Goal: Transaction & Acquisition: Purchase product/service

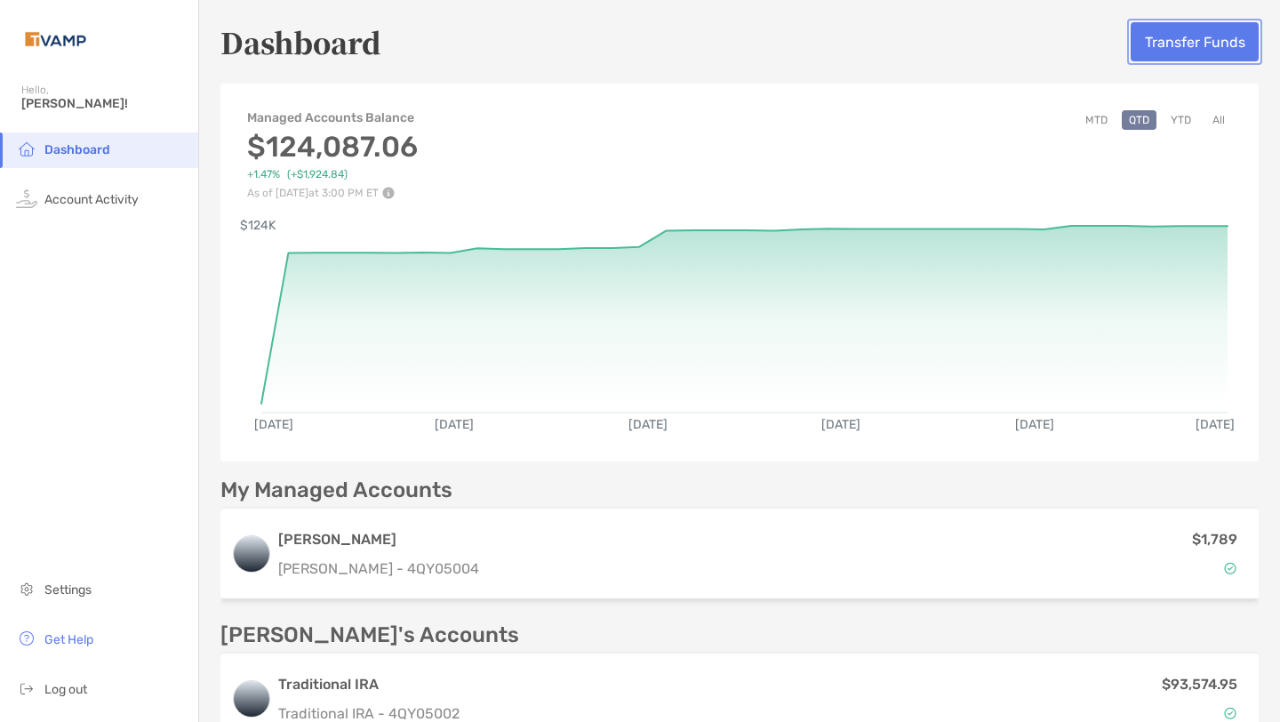
click at [1181, 40] on button "Transfer Funds" at bounding box center [1195, 41] width 128 height 39
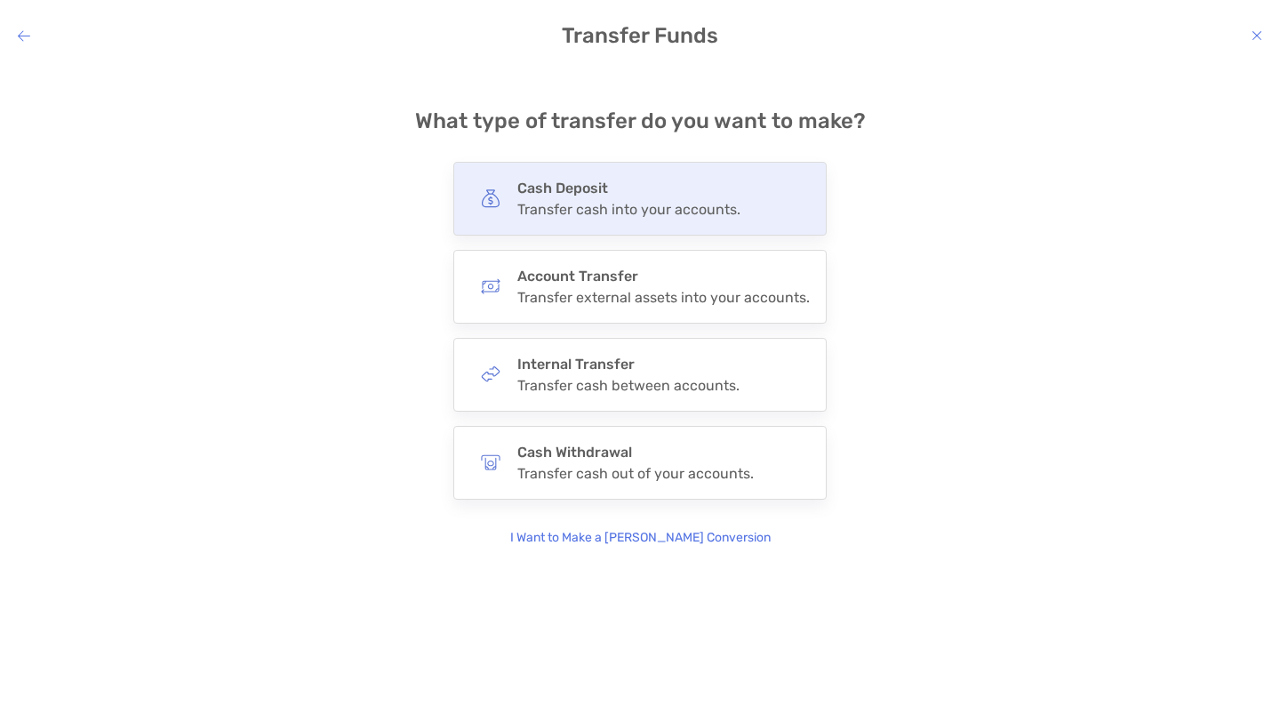
click at [673, 204] on div "Transfer cash into your accounts." at bounding box center [628, 209] width 223 height 17
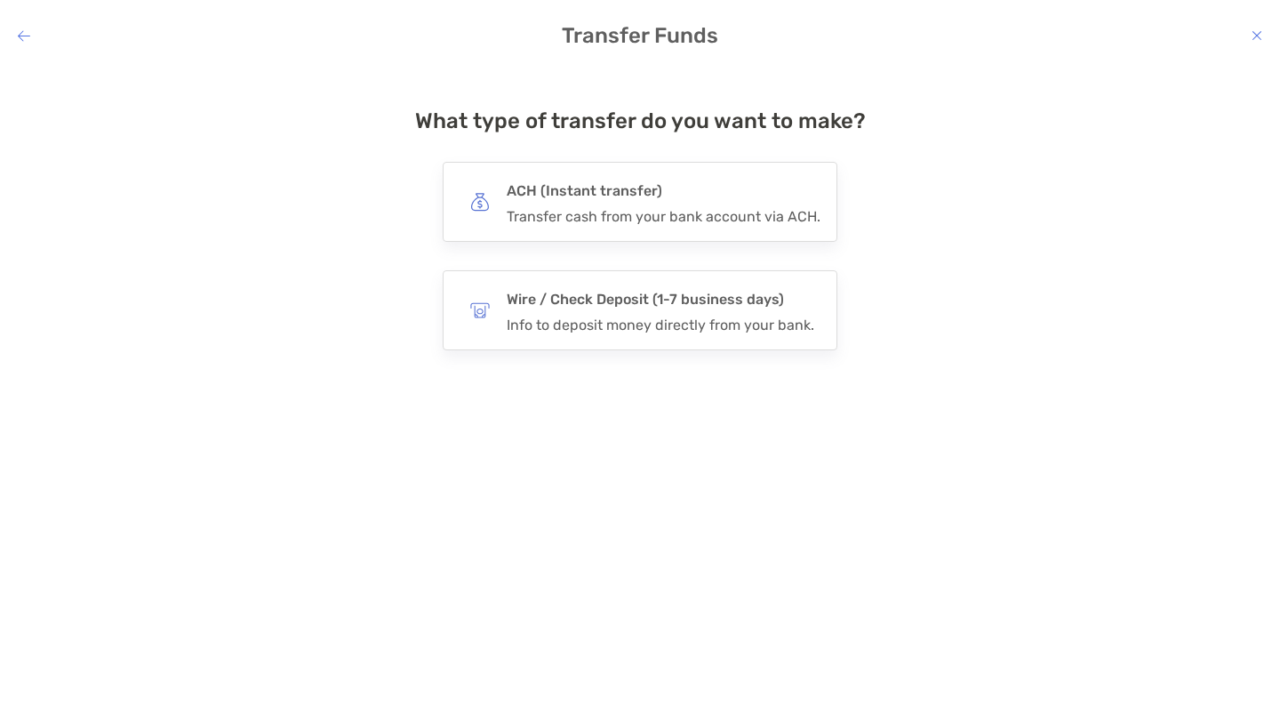
click at [673, 204] on div "ACH (Instant transfer) Transfer cash from your bank account via ACH." at bounding box center [664, 202] width 314 height 46
click at [0, 0] on input "***" at bounding box center [0, 0] width 0 height 0
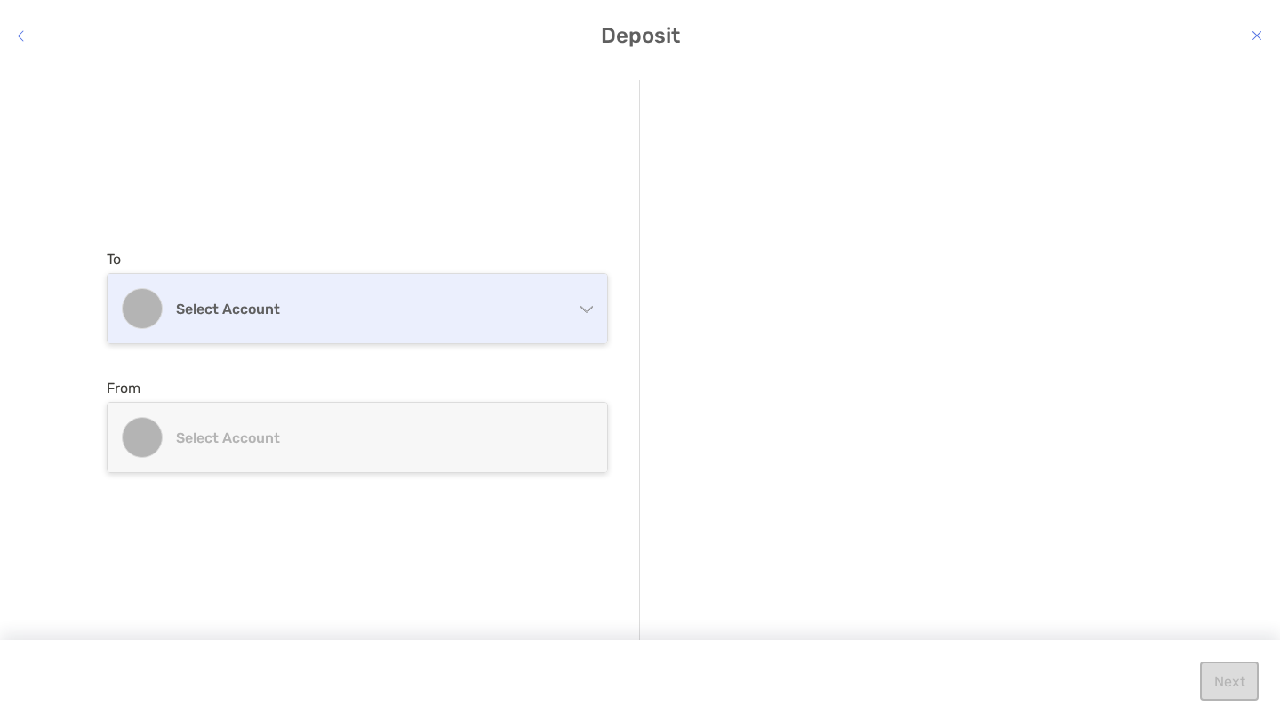
click at [527, 315] on h4 "Select account" at bounding box center [368, 309] width 384 height 17
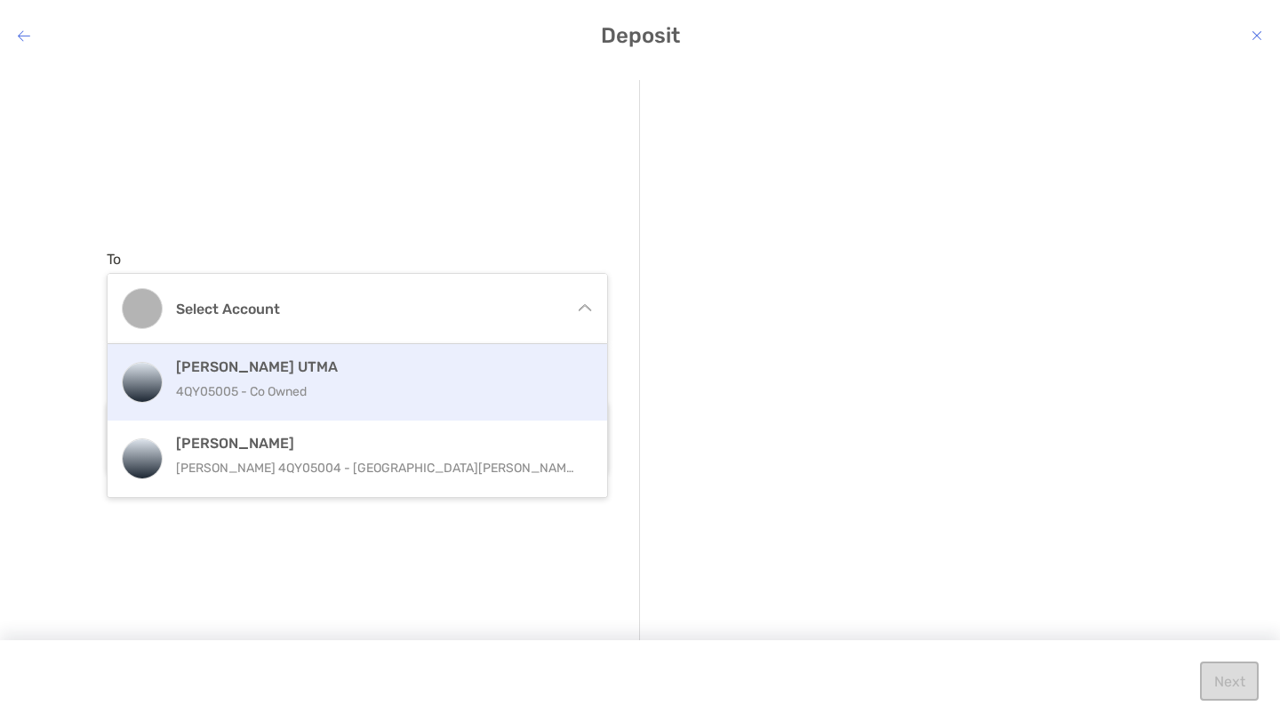
click at [459, 377] on div "[PERSON_NAME] UTMA 4QY05005 - Co Owned" at bounding box center [376, 382] width 401 height 48
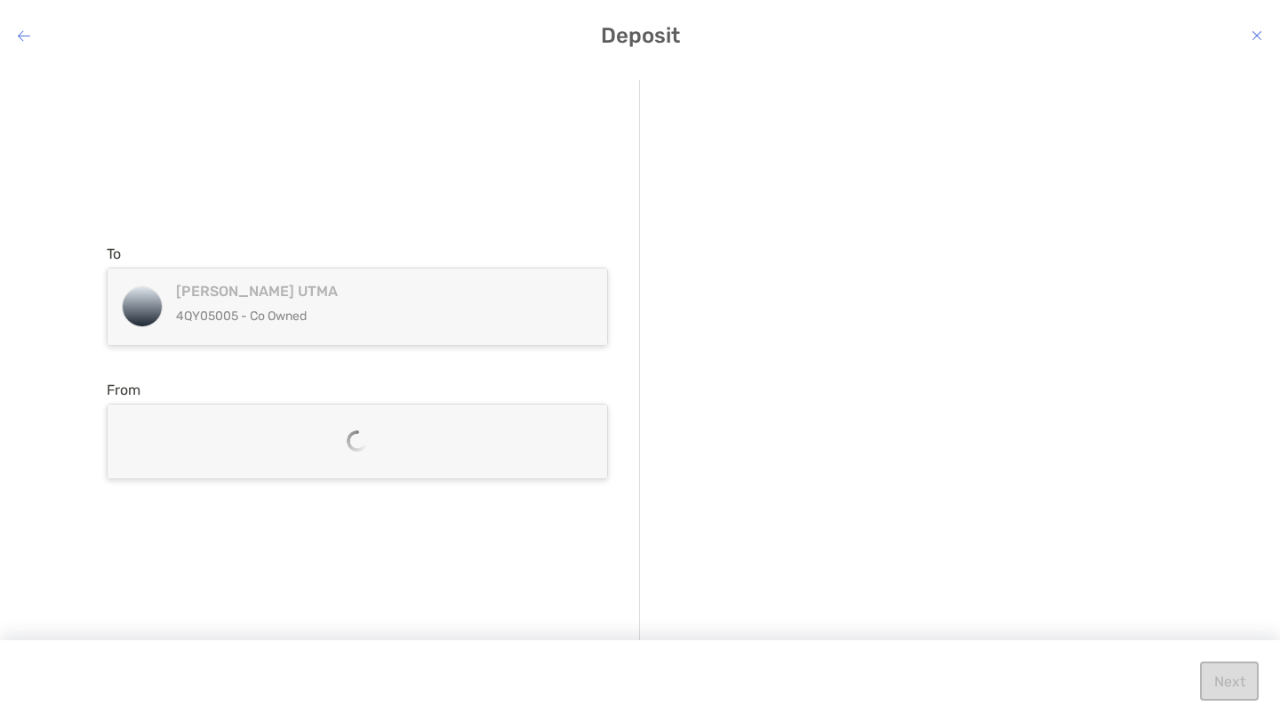
click at [446, 317] on p "4QY05005 - Co Owned" at bounding box center [368, 316] width 384 height 22
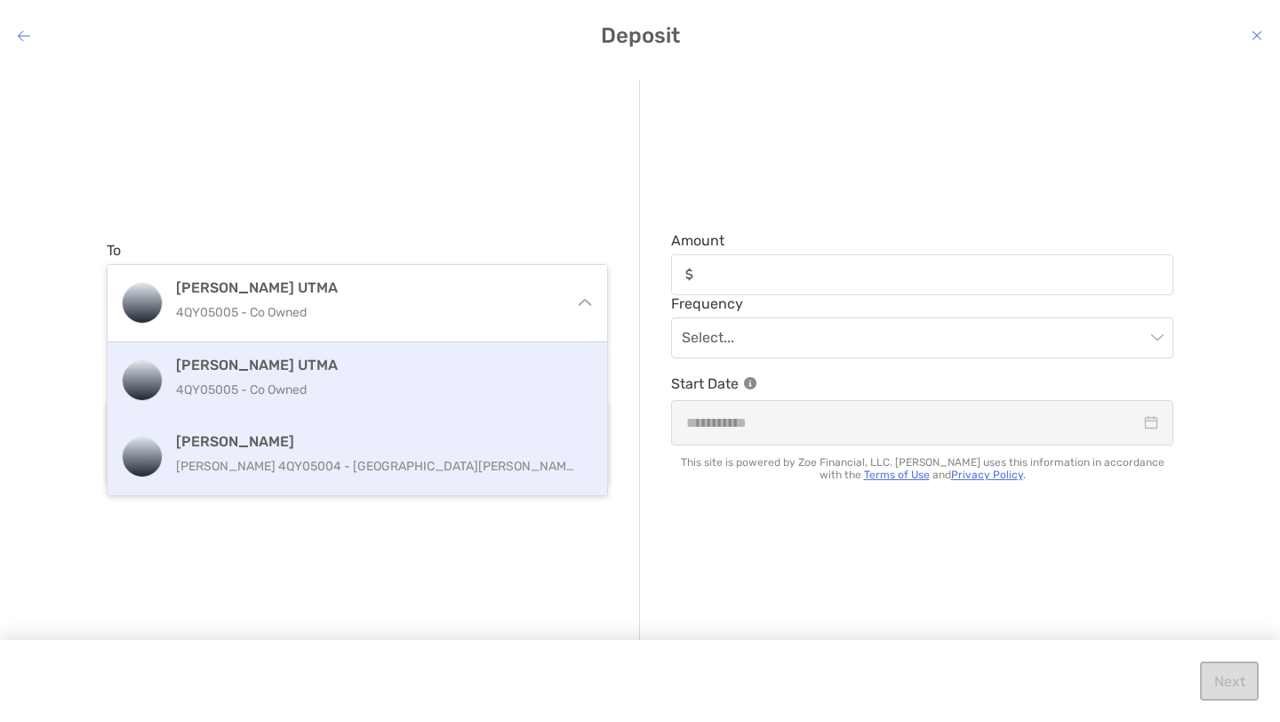
click at [417, 450] on div "[PERSON_NAME] [PERSON_NAME] 4QY05004 - [PERSON_NAME]" at bounding box center [376, 457] width 401 height 48
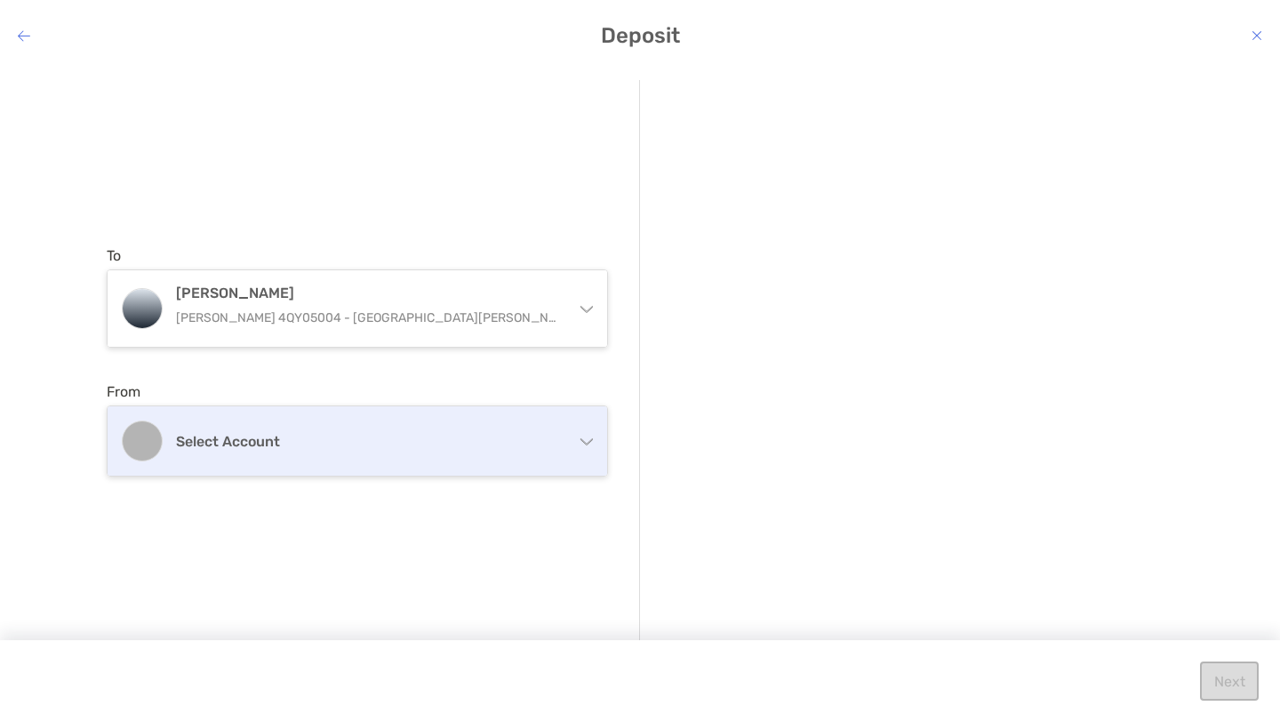
click at [342, 447] on h4 "Select account" at bounding box center [368, 441] width 384 height 17
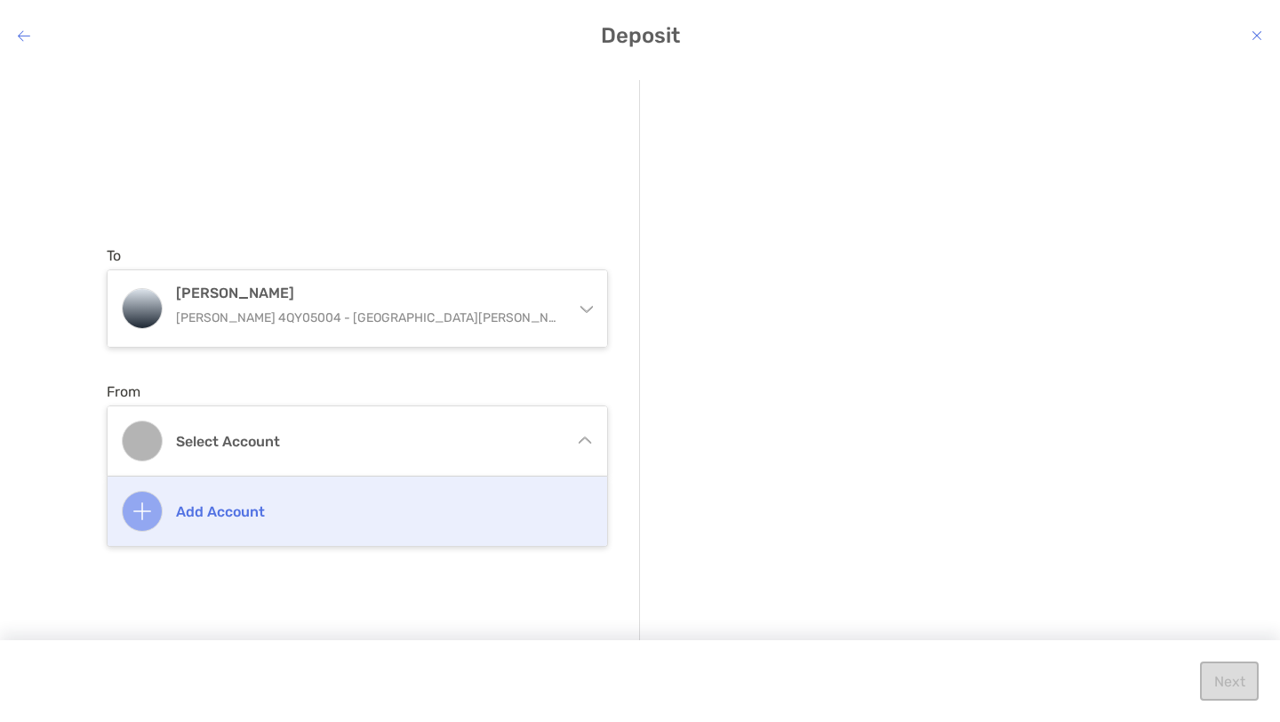
click at [246, 513] on h4 "Add account" at bounding box center [376, 511] width 401 height 17
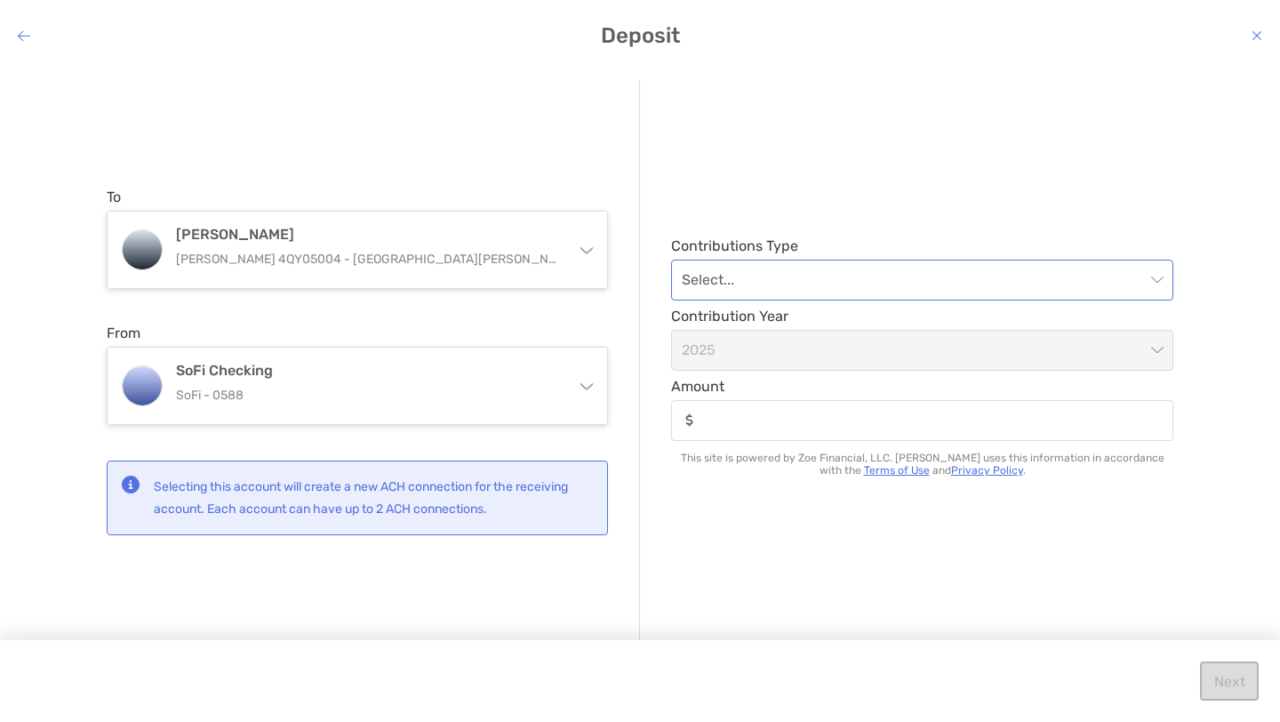
click at [781, 281] on input "modal" at bounding box center [913, 279] width 463 height 39
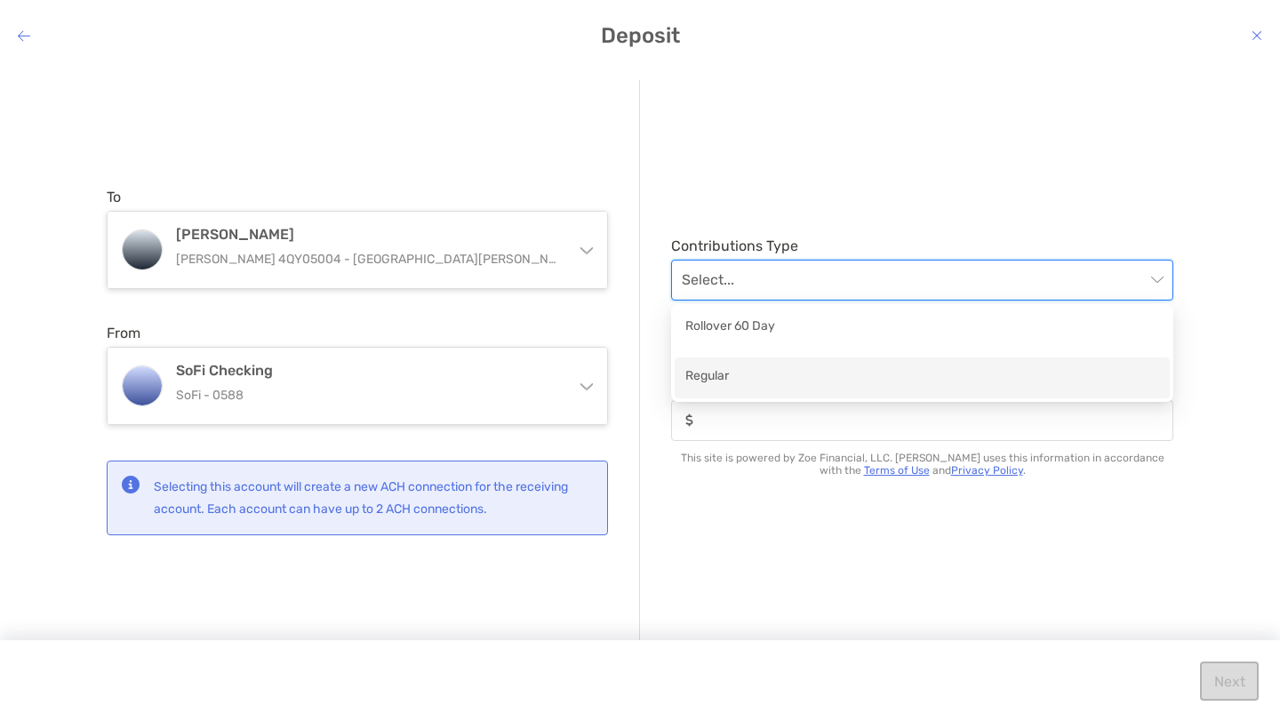
click at [755, 376] on div "Regular" at bounding box center [922, 377] width 474 height 22
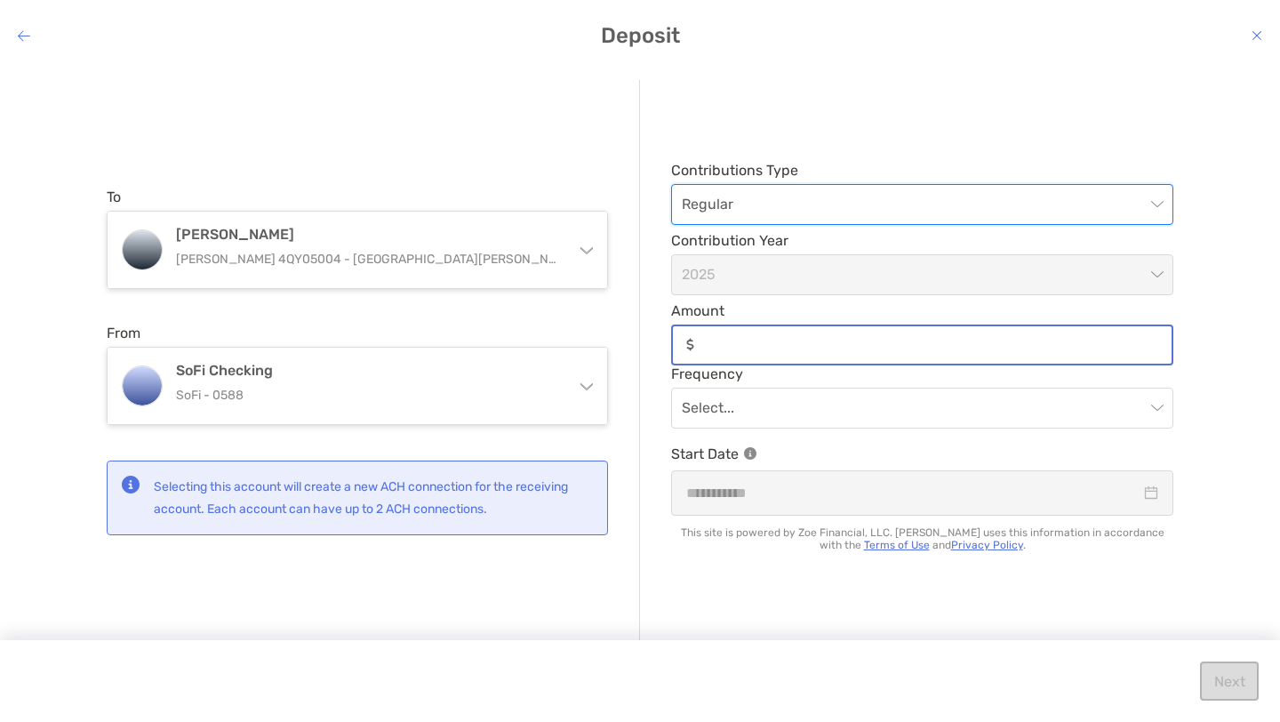
click at [770, 347] on input "Amount" at bounding box center [936, 344] width 470 height 15
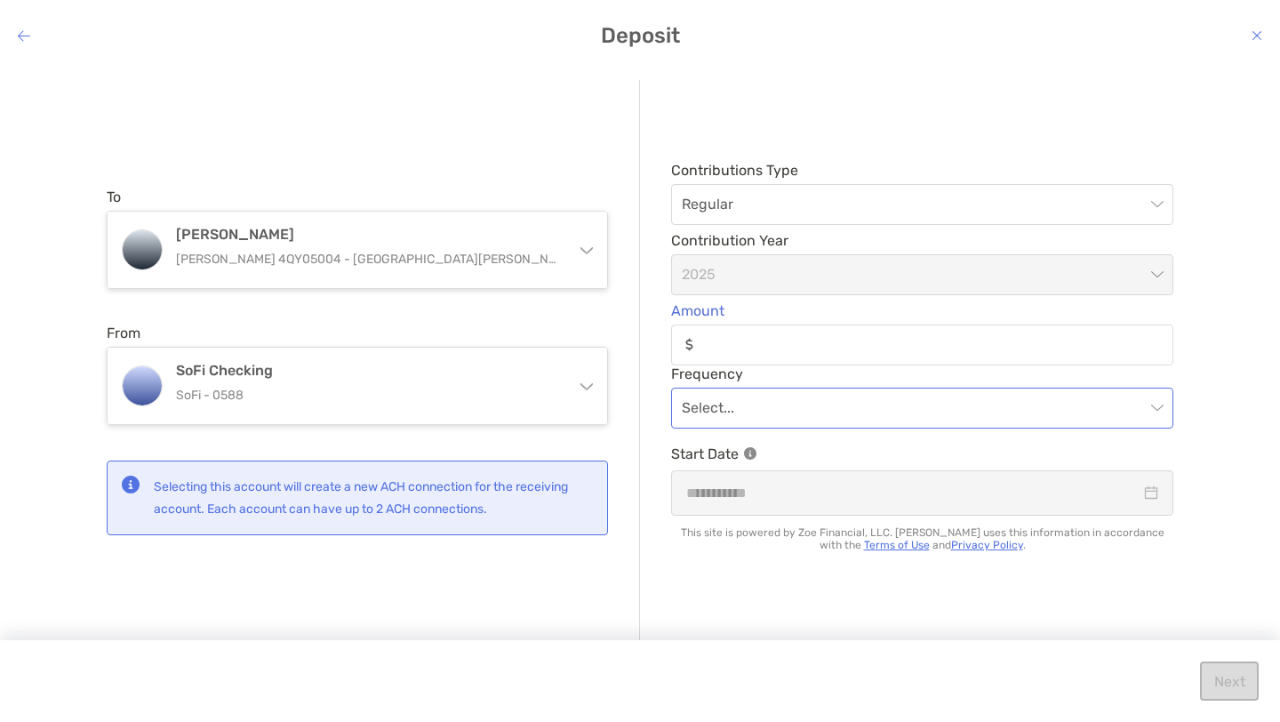
click at [738, 421] on input "modal" at bounding box center [913, 408] width 463 height 39
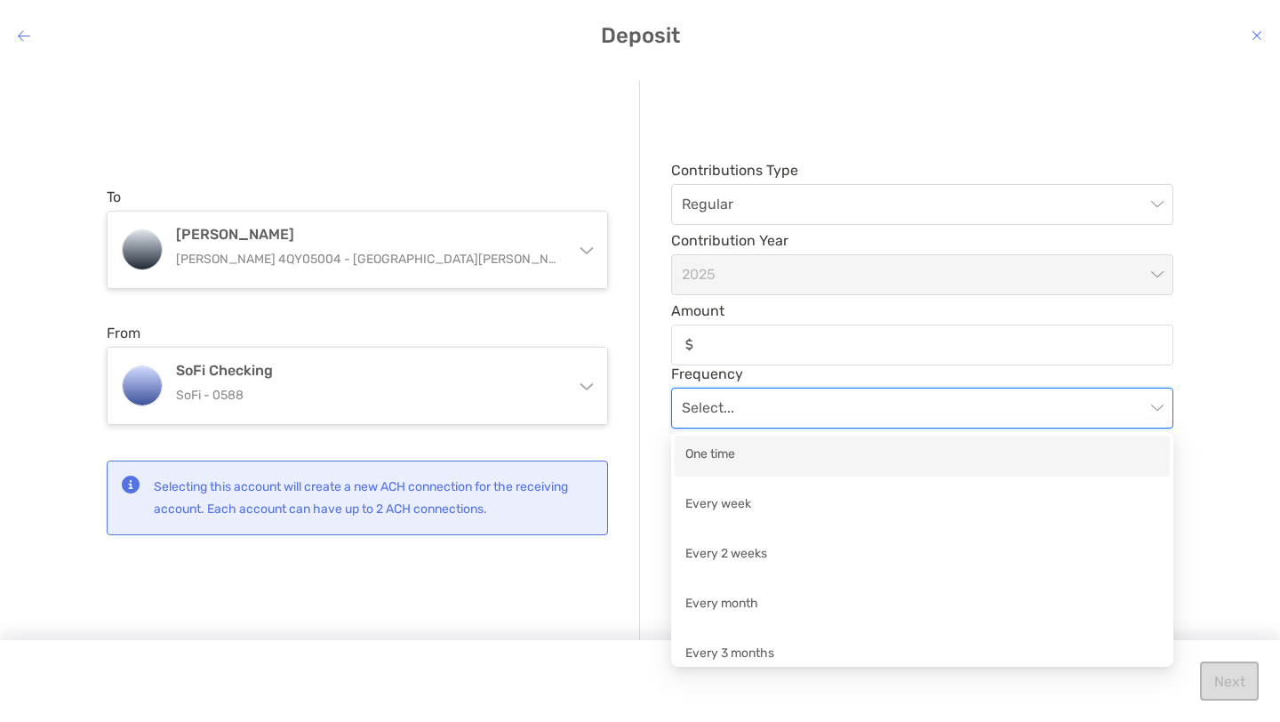
click at [729, 458] on div "One time" at bounding box center [922, 456] width 474 height 22
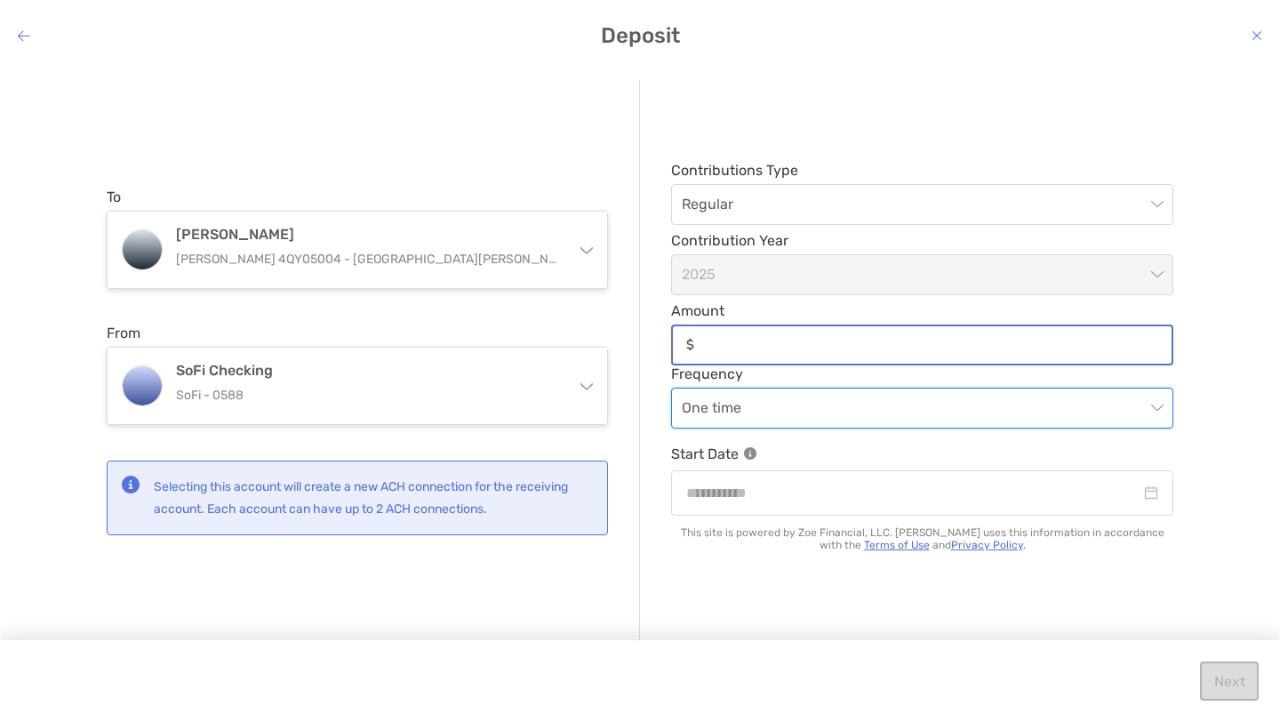
click at [741, 343] on input "Amount" at bounding box center [936, 344] width 470 height 15
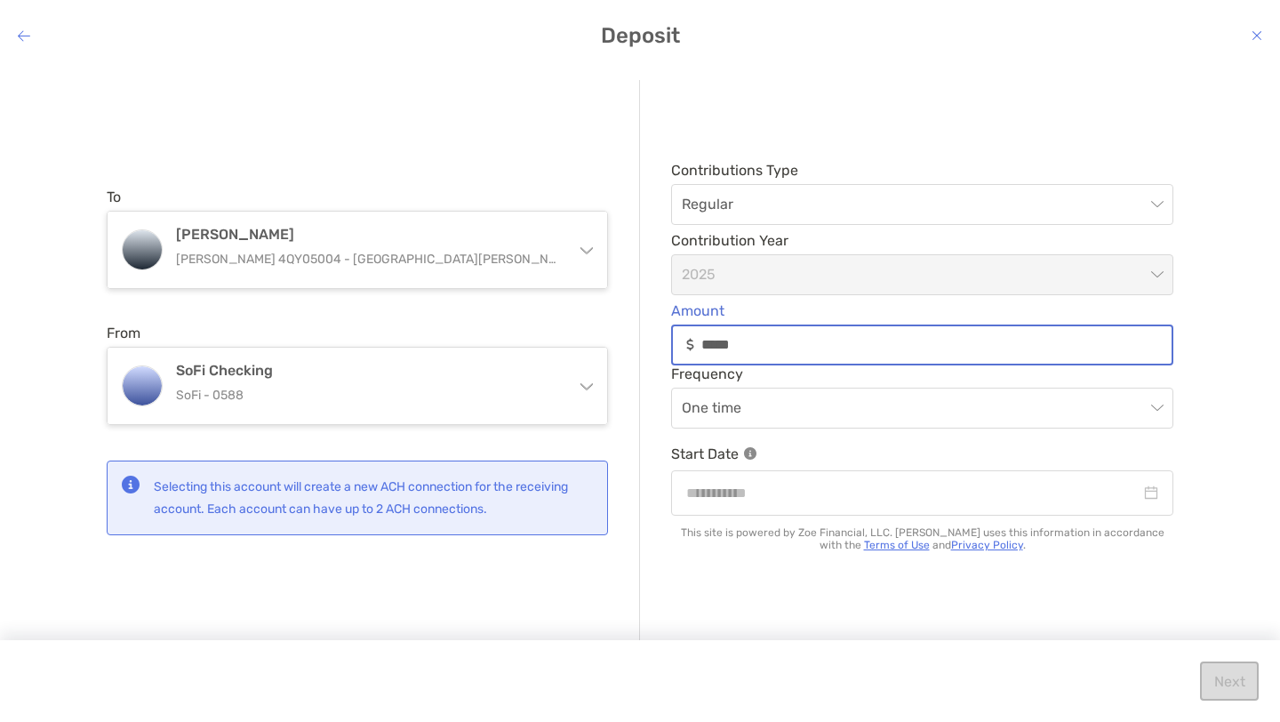
type input "*****"
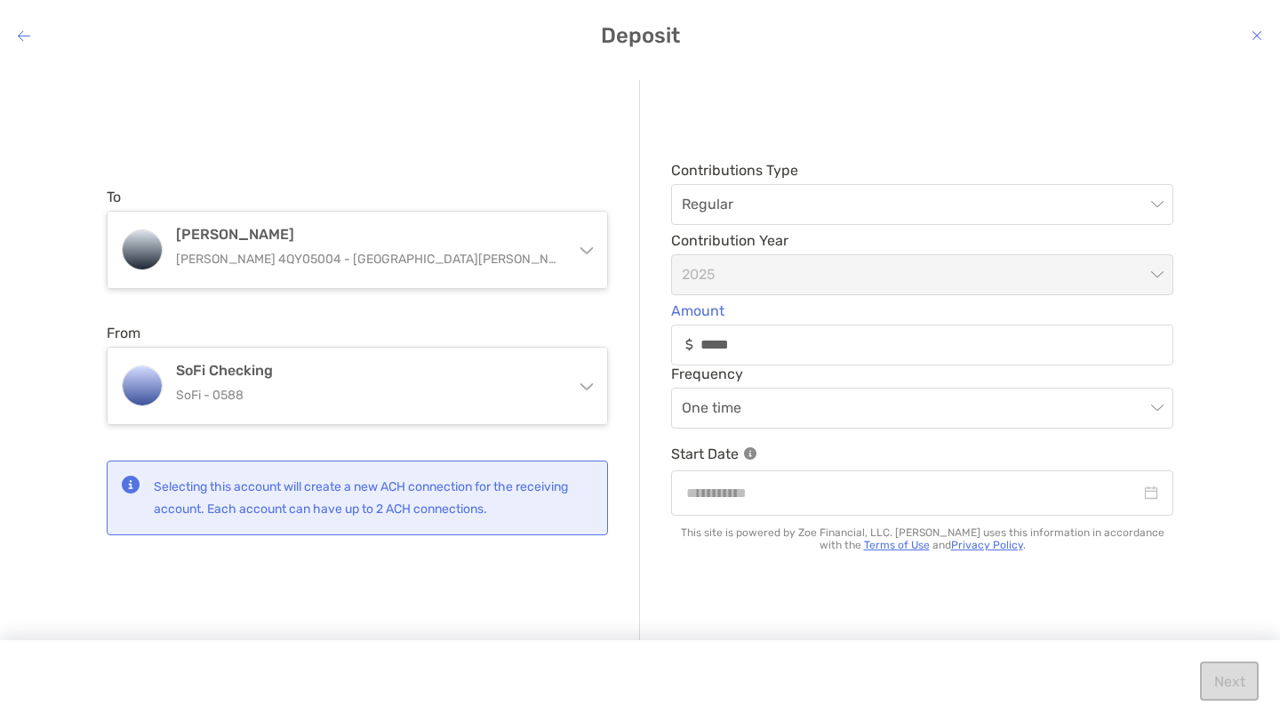
click at [1006, 610] on div "Contributions Type Regular Contribution Year [DATE] Amount ***** Frequency One …" at bounding box center [906, 362] width 533 height 564
click at [968, 509] on div "modal" at bounding box center [922, 492] width 502 height 45
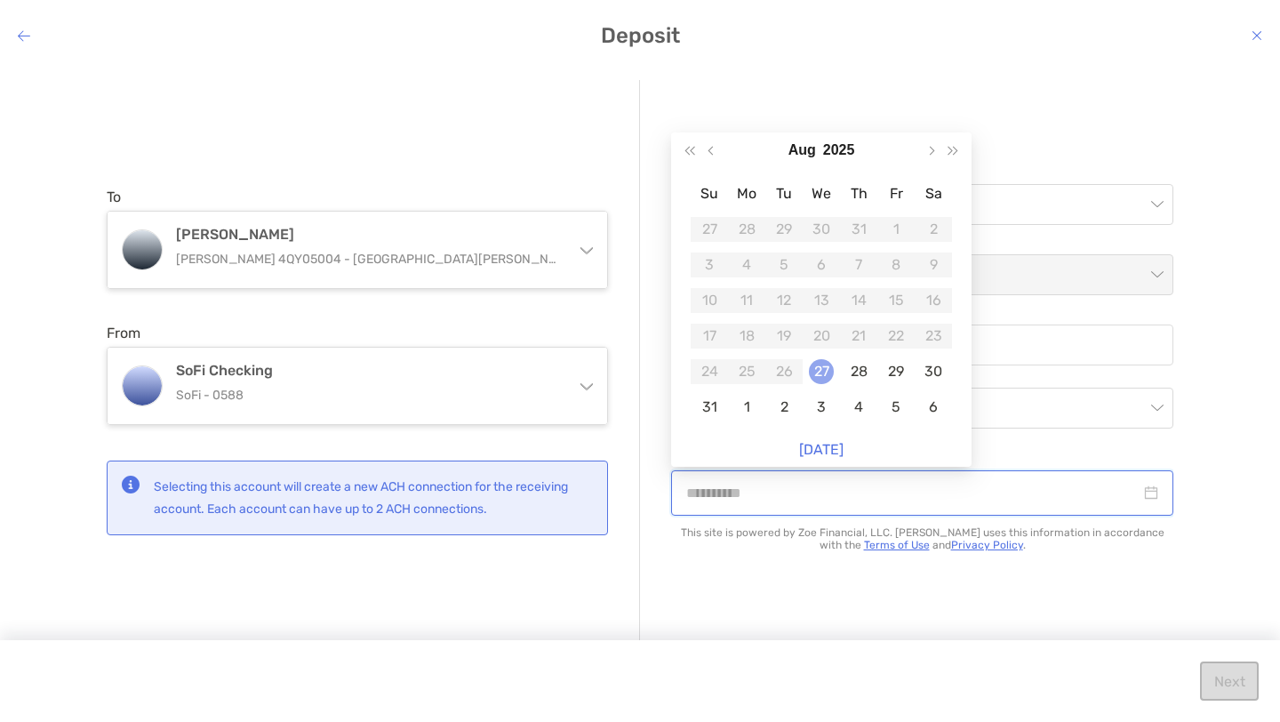
type input "**********"
click at [829, 373] on div "27" at bounding box center [821, 371] width 25 height 25
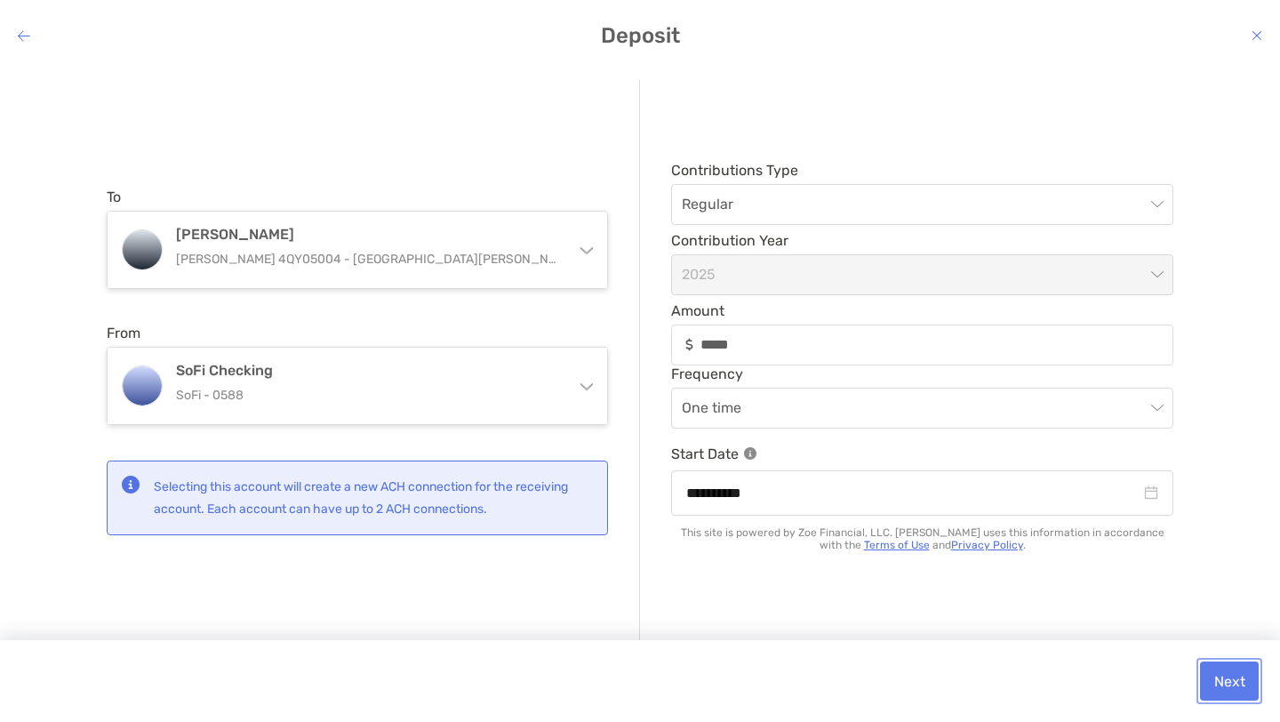
click at [1238, 682] on button "Next" at bounding box center [1229, 680] width 59 height 39
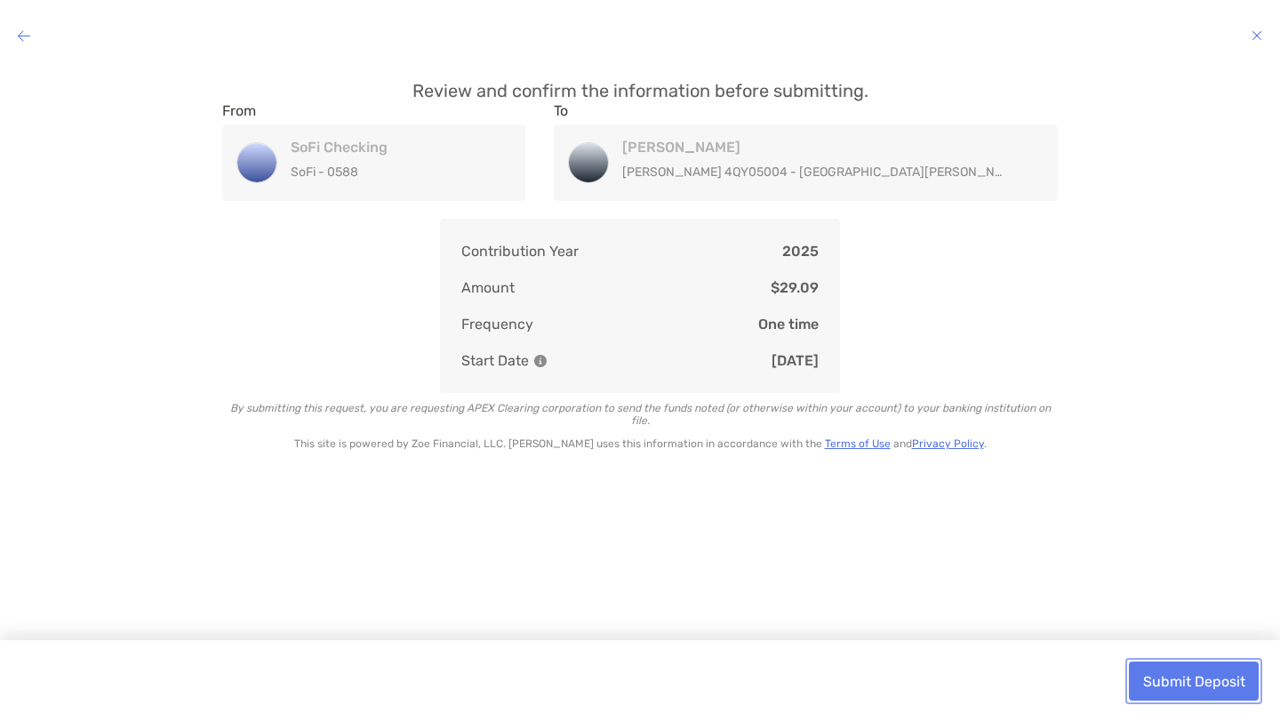
click at [1238, 682] on button "Submit Deposit" at bounding box center [1194, 680] width 130 height 39
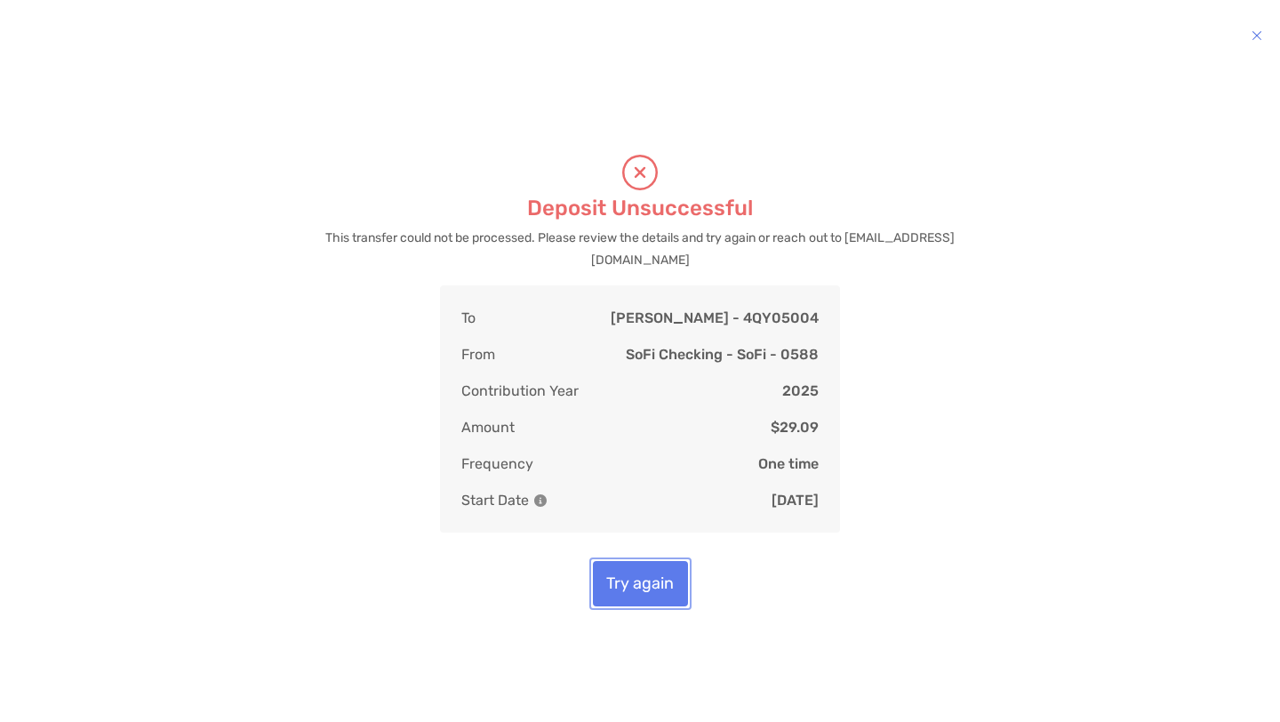
click at [625, 575] on button "Try again" at bounding box center [640, 583] width 95 height 45
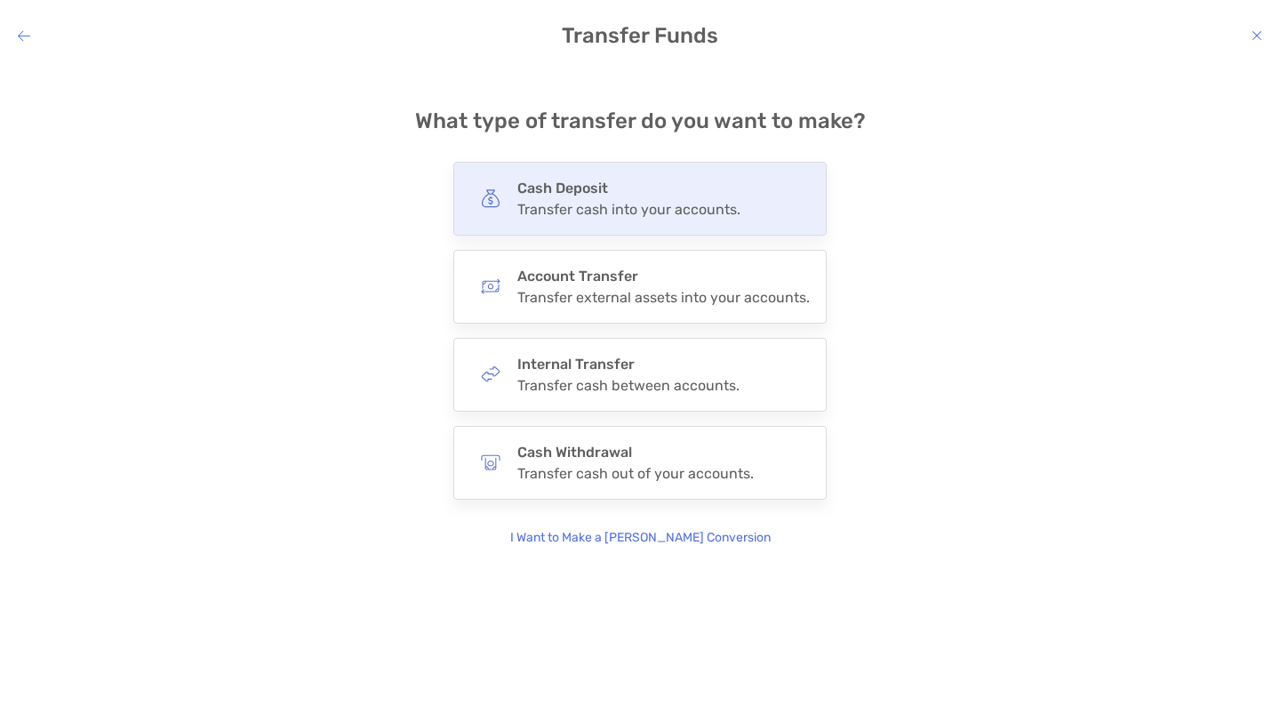
click at [660, 198] on div "Cash Deposit Transfer cash into your accounts." at bounding box center [628, 199] width 223 height 38
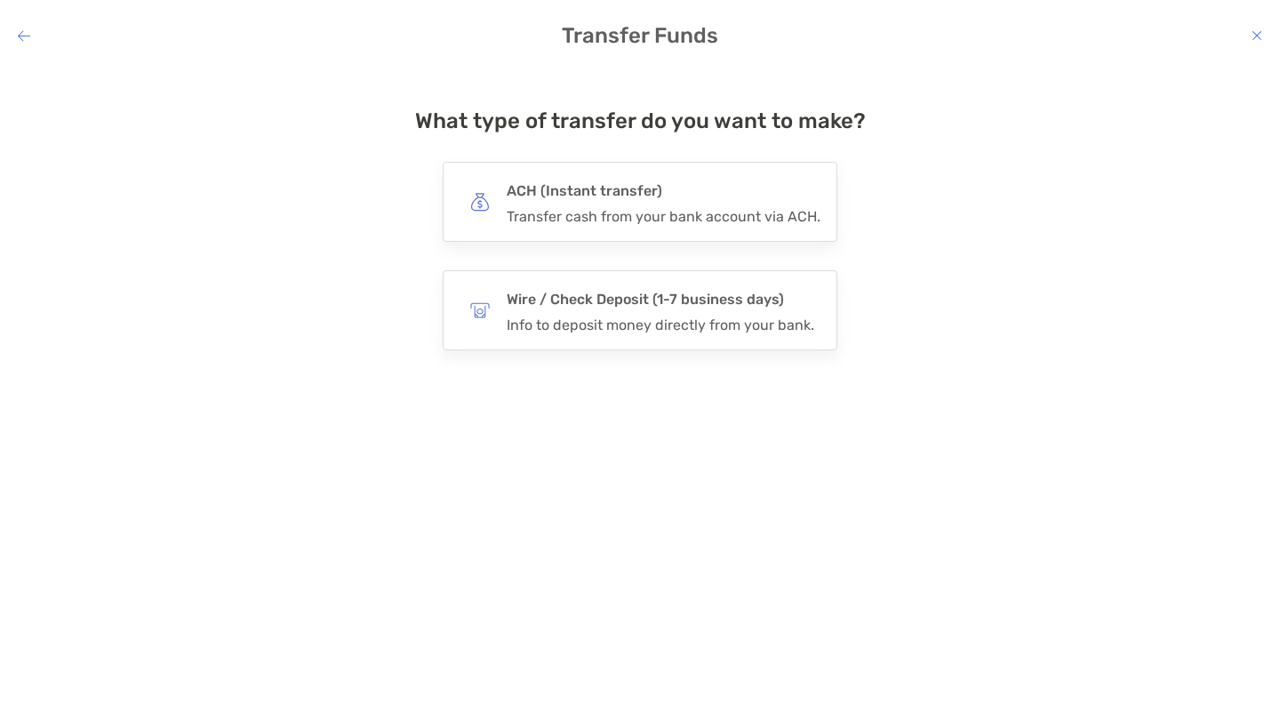
click at [660, 198] on h4 "ACH (Instant transfer)" at bounding box center [664, 191] width 314 height 25
click at [0, 0] on input "***" at bounding box center [0, 0] width 0 height 0
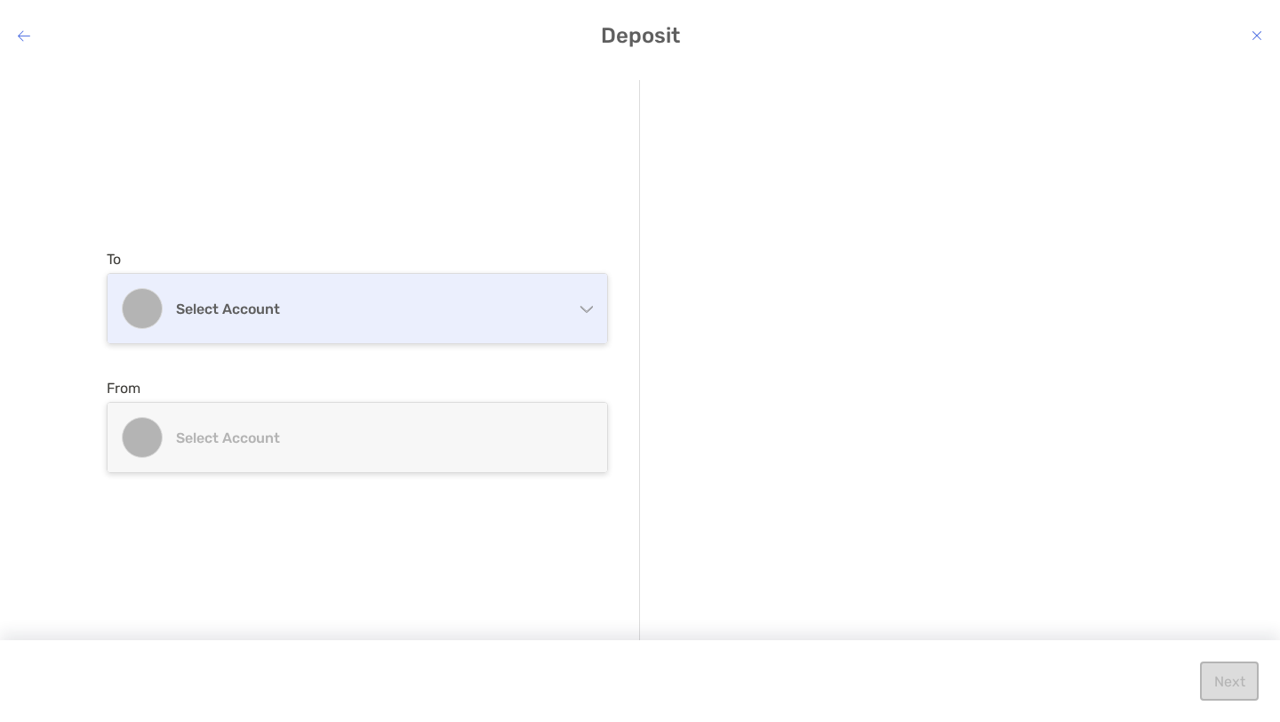
click at [467, 287] on div "Select account" at bounding box center [358, 308] width 500 height 69
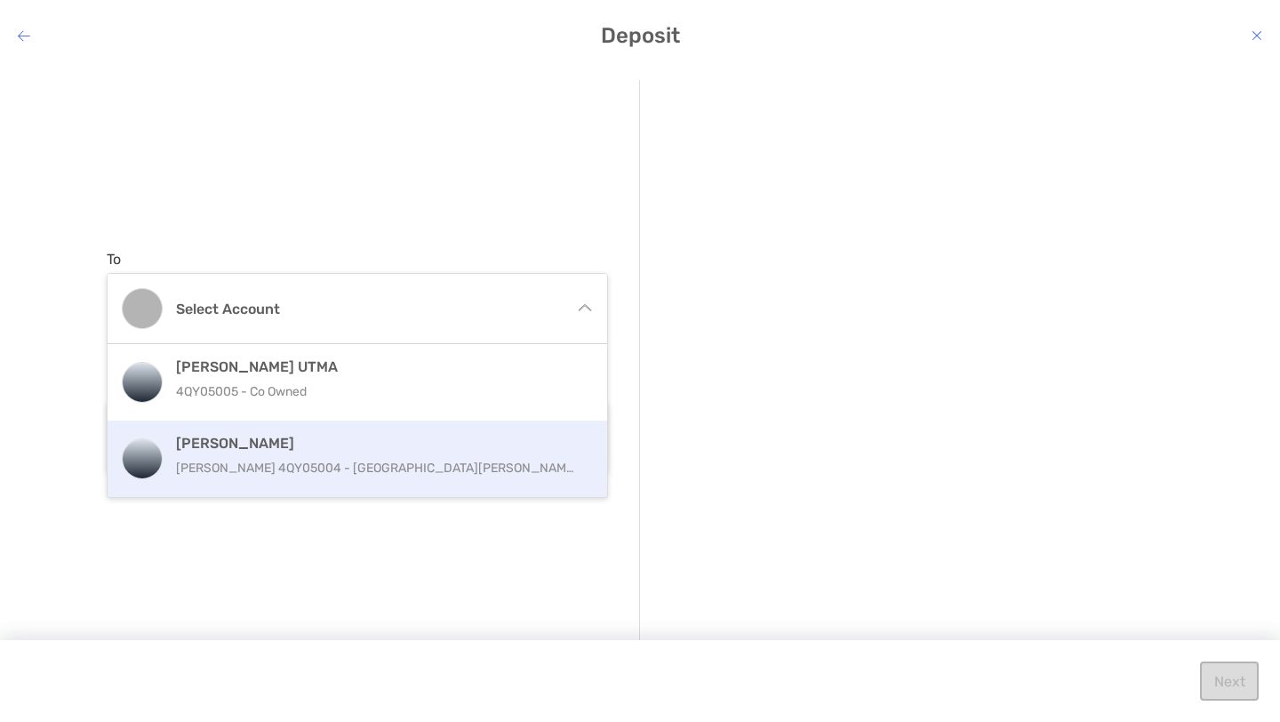
click at [342, 453] on div "[PERSON_NAME] [PERSON_NAME] 4QY05004 - [PERSON_NAME]" at bounding box center [376, 459] width 401 height 48
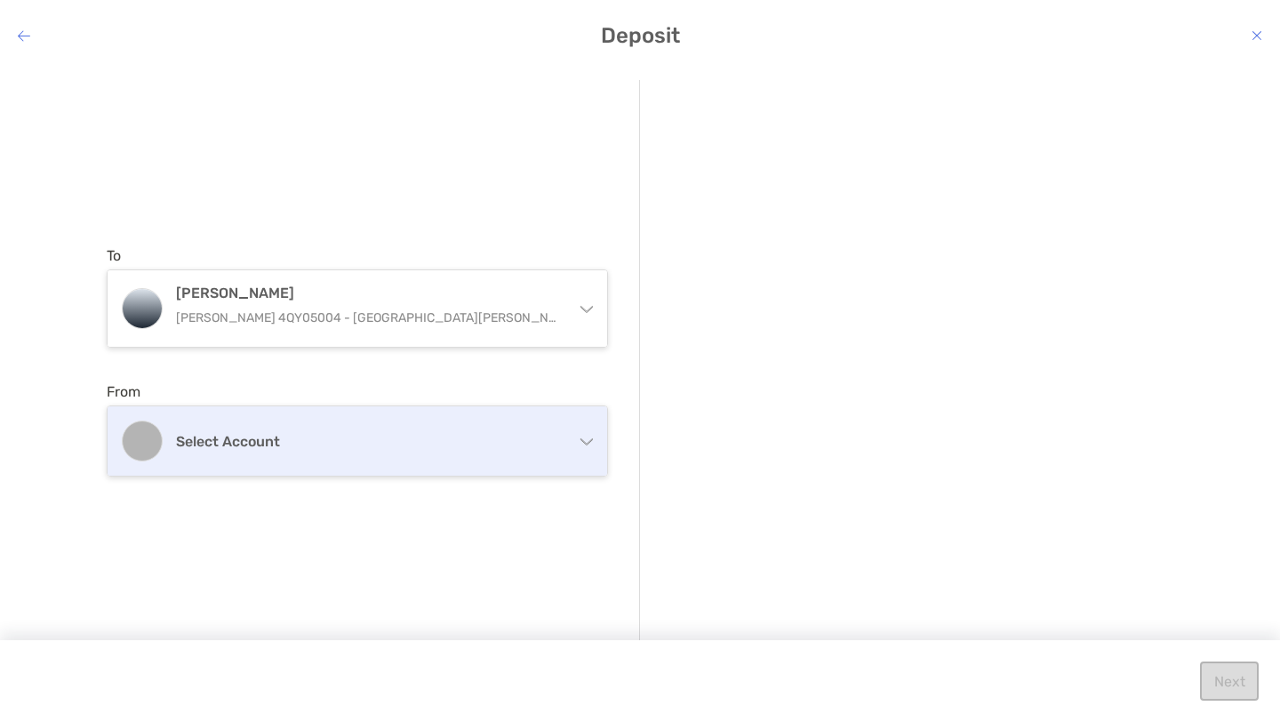
click at [336, 435] on h4 "Select account" at bounding box center [368, 441] width 384 height 17
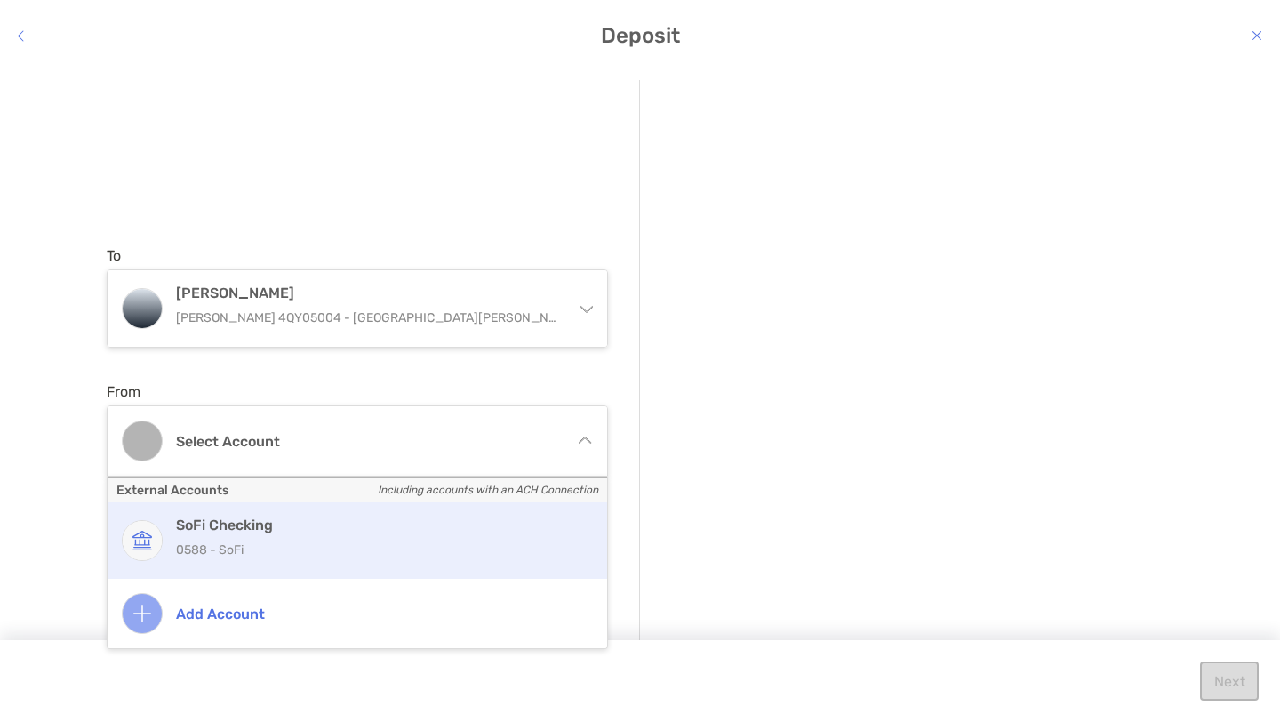
click at [298, 553] on p "0588 - SoFi" at bounding box center [376, 550] width 401 height 22
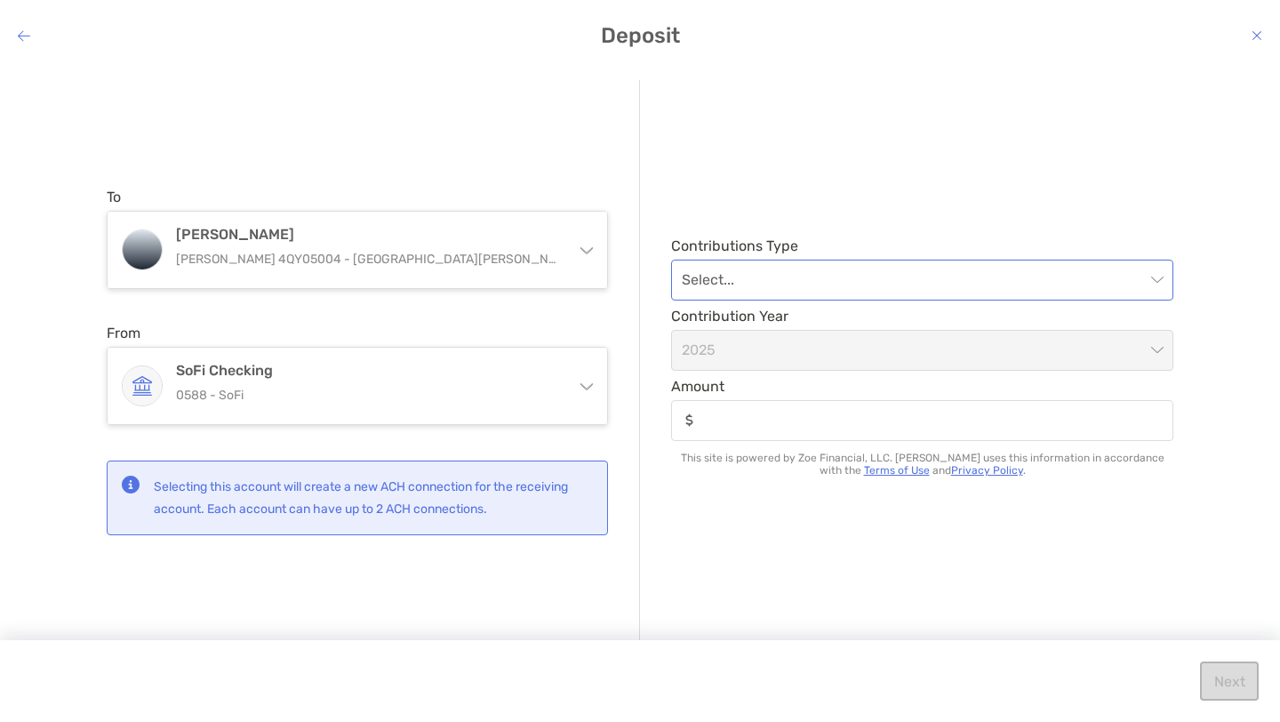
click at [799, 278] on input "modal" at bounding box center [913, 279] width 463 height 39
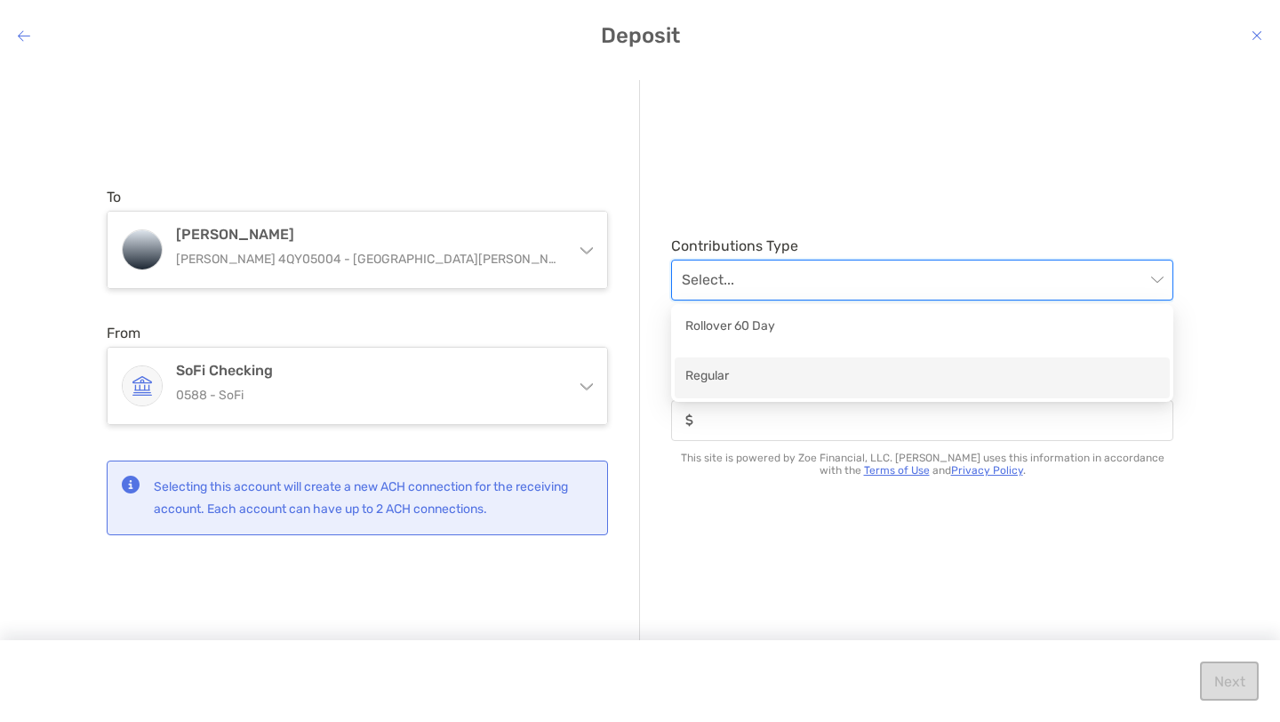
click at [760, 383] on div "Regular" at bounding box center [922, 377] width 474 height 22
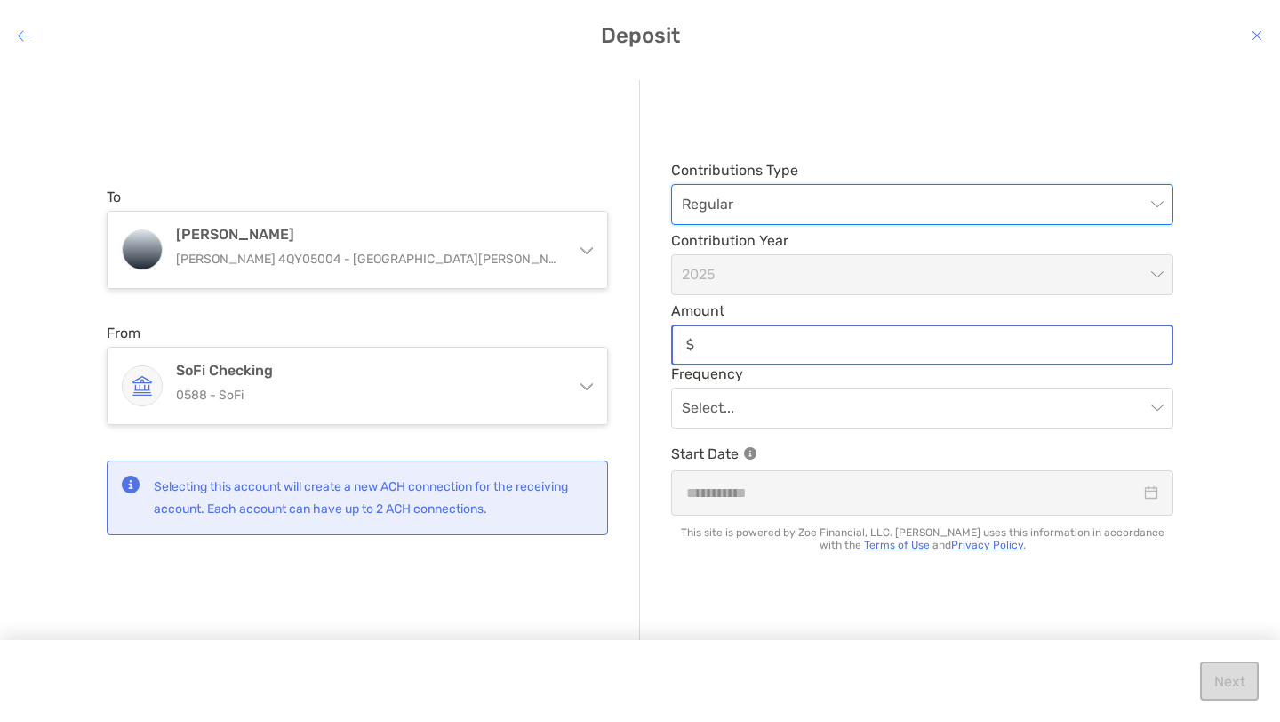
click at [765, 352] on input "Amount" at bounding box center [936, 344] width 470 height 15
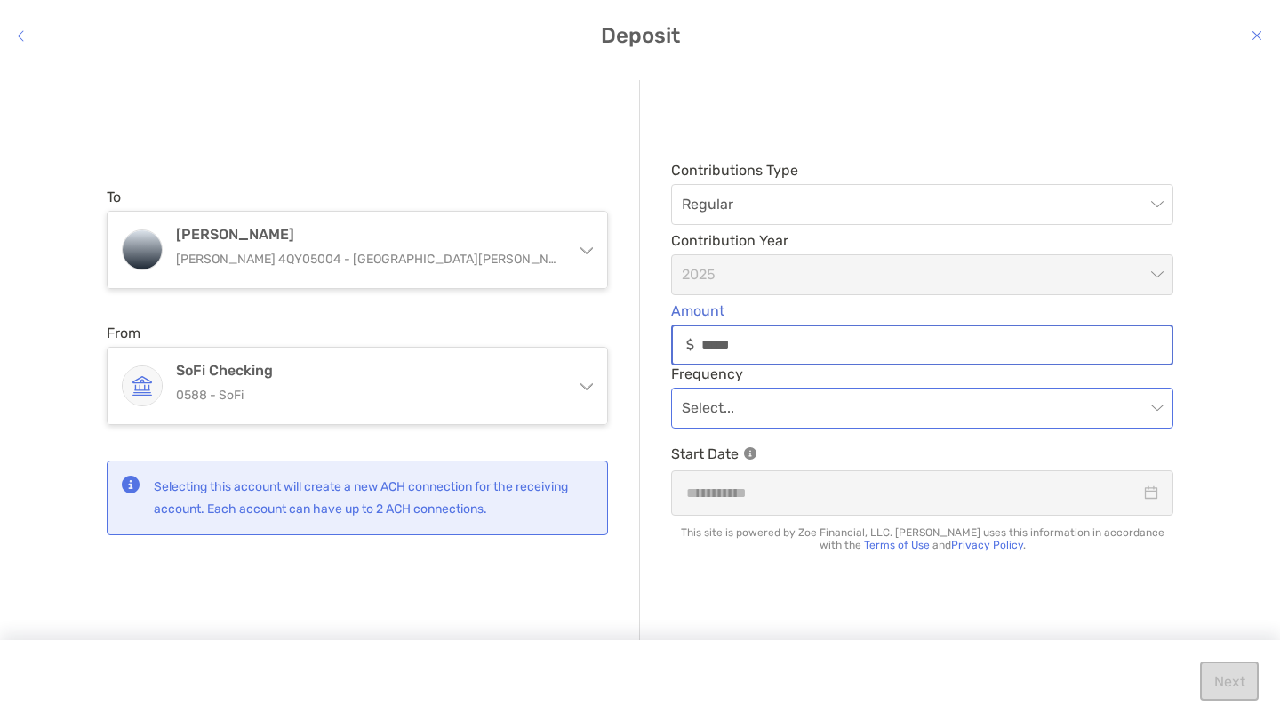
type input "*****"
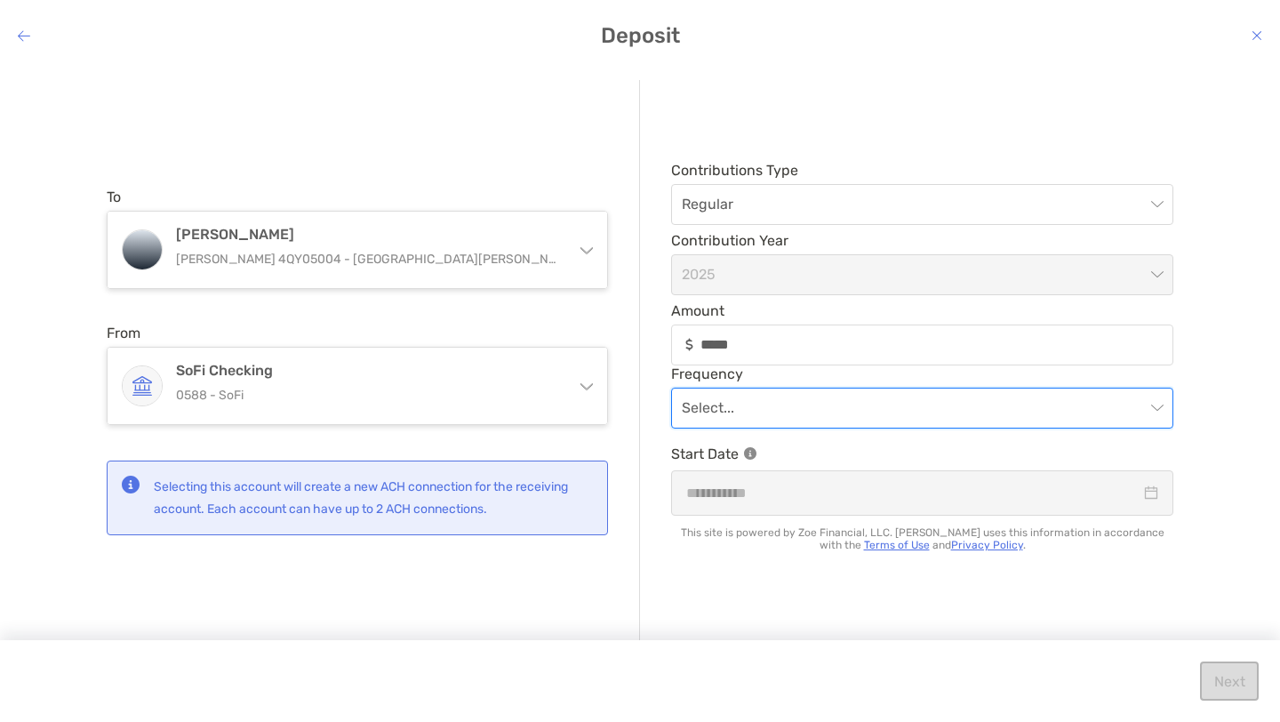
click at [769, 398] on input "modal" at bounding box center [913, 408] width 463 height 39
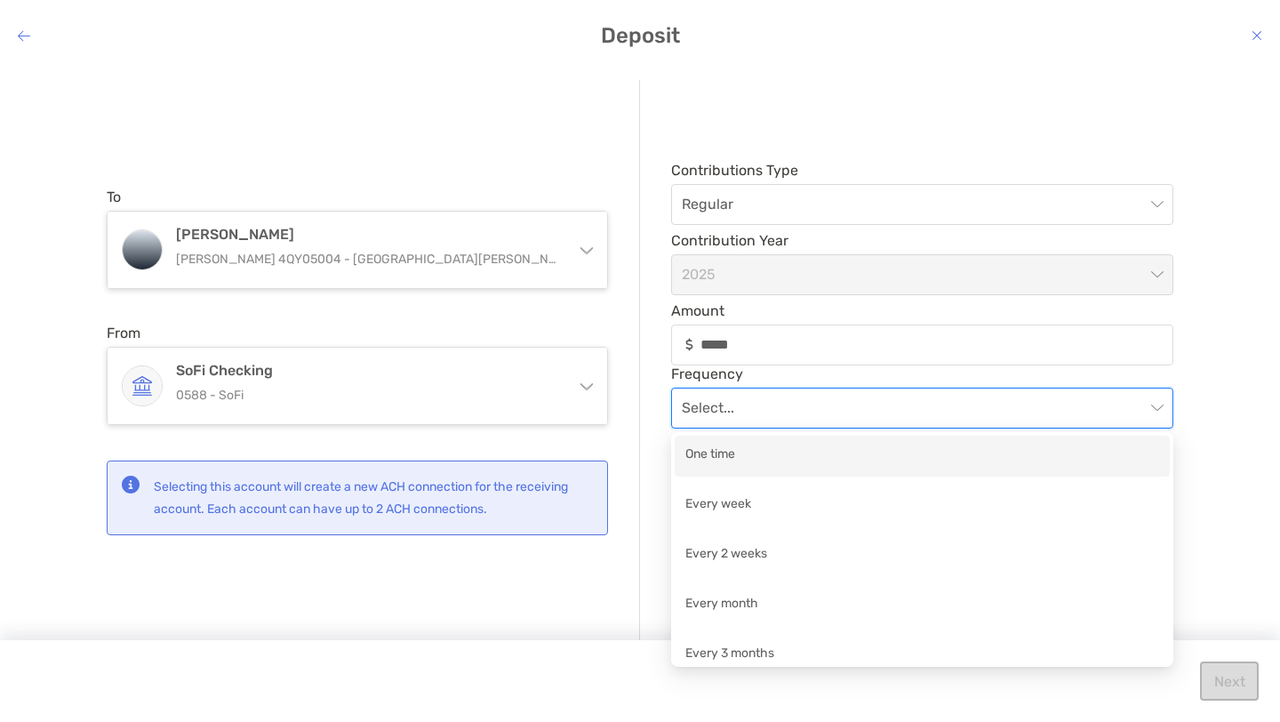
click at [746, 454] on div "One time" at bounding box center [922, 456] width 474 height 22
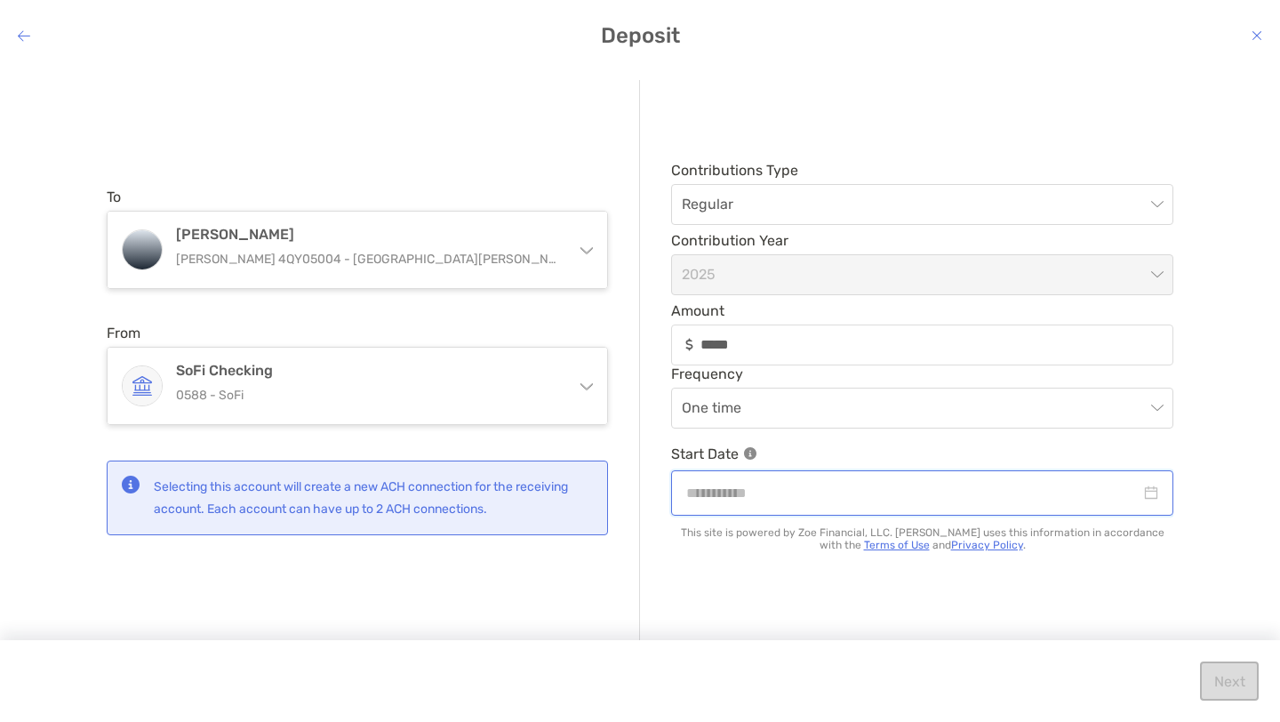
click at [770, 495] on input "modal" at bounding box center [913, 493] width 454 height 22
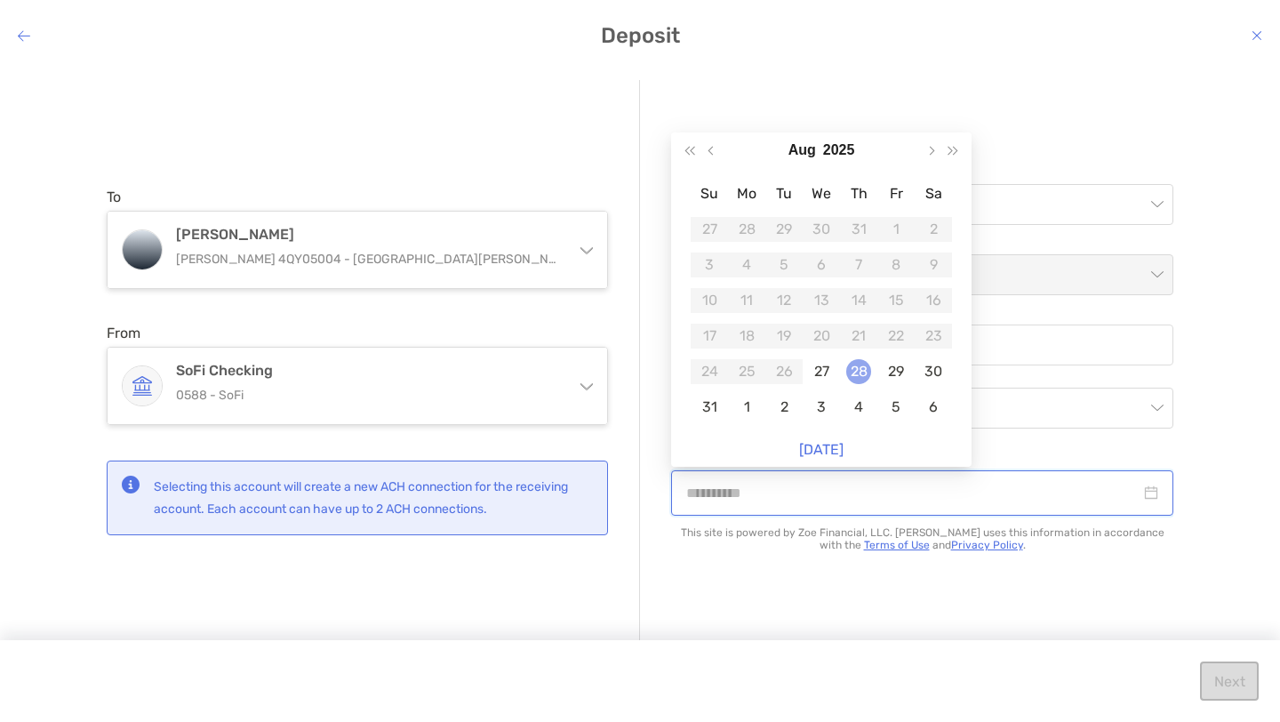
type input "**********"
click at [861, 371] on div "28" at bounding box center [858, 371] width 25 height 25
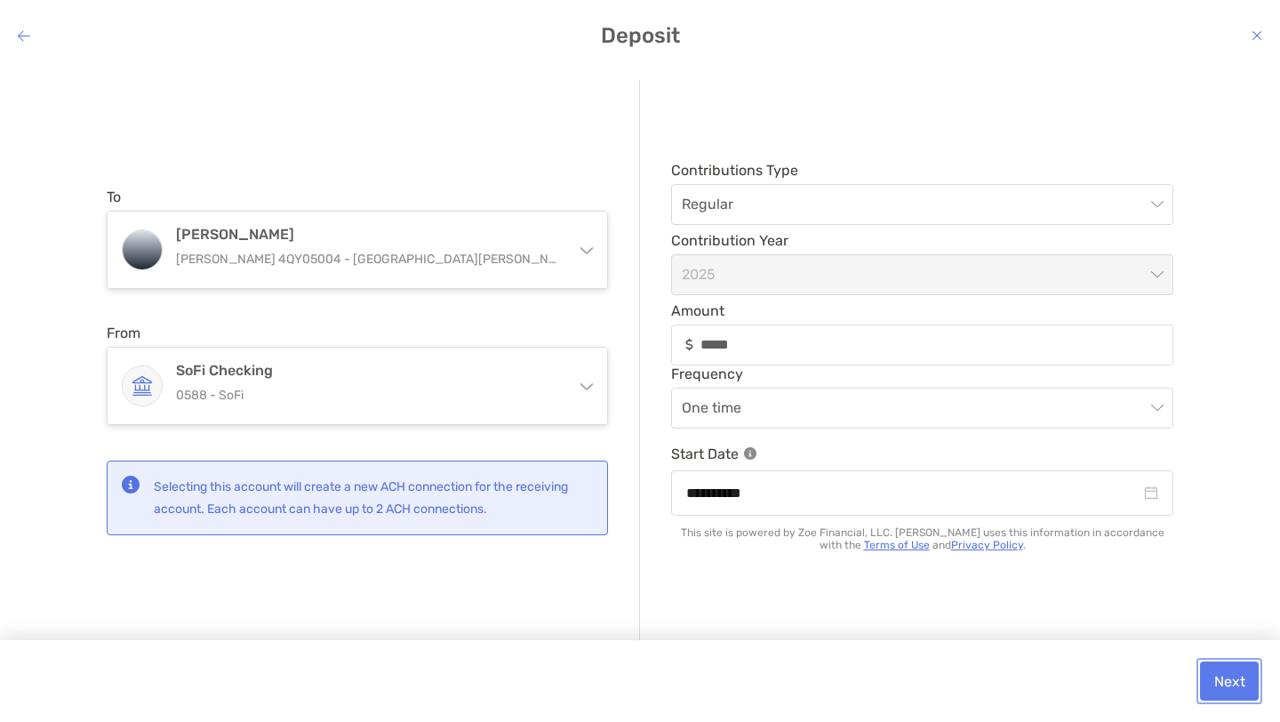
click at [1233, 682] on button "Next" at bounding box center [1229, 680] width 59 height 39
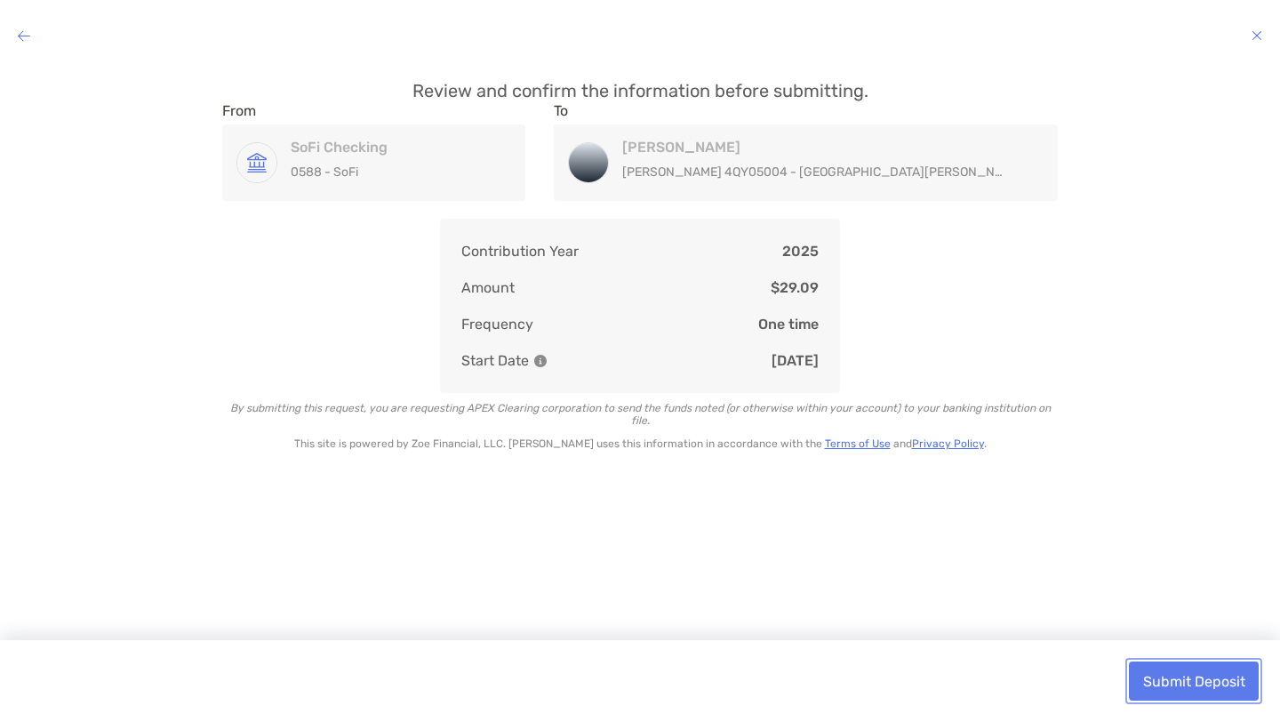
click at [1233, 682] on button "Submit Deposit" at bounding box center [1194, 680] width 130 height 39
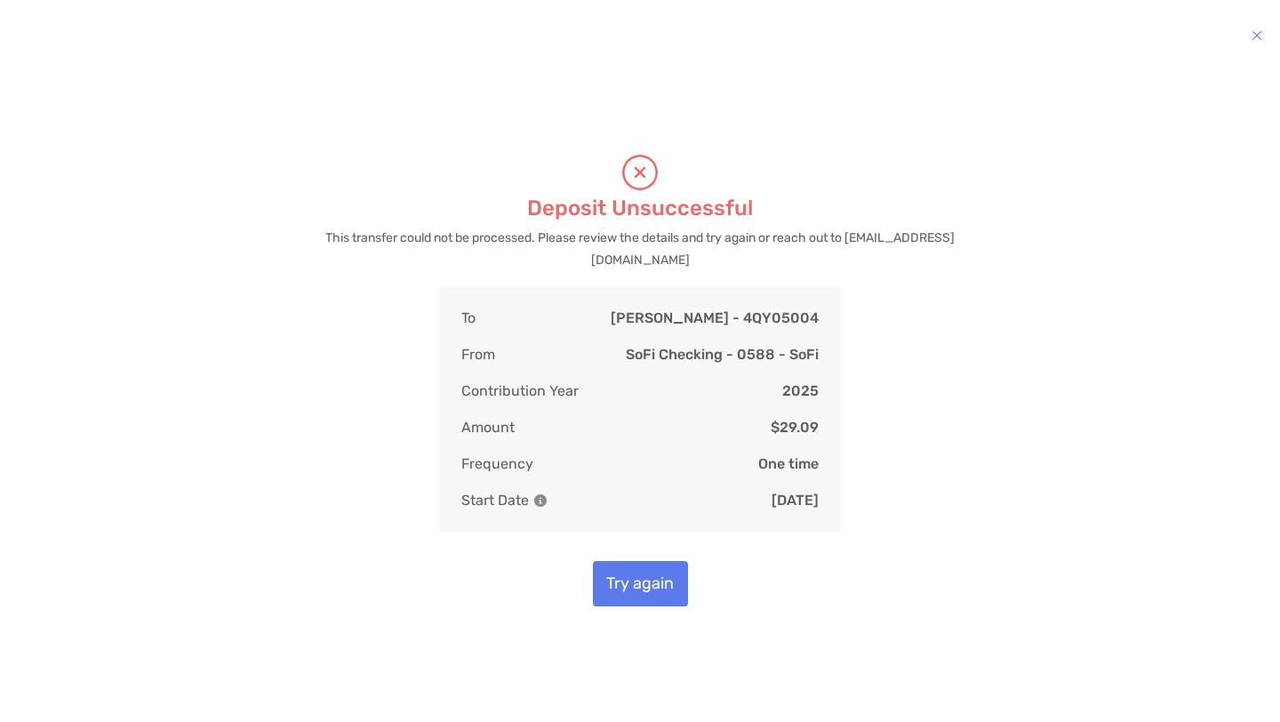
click at [1252, 35] on icon "modal" at bounding box center [1257, 35] width 11 height 14
click at [1262, 36] on h4 "modal" at bounding box center [640, 35] width 1280 height 25
click at [1256, 34] on icon "modal" at bounding box center [1257, 35] width 11 height 14
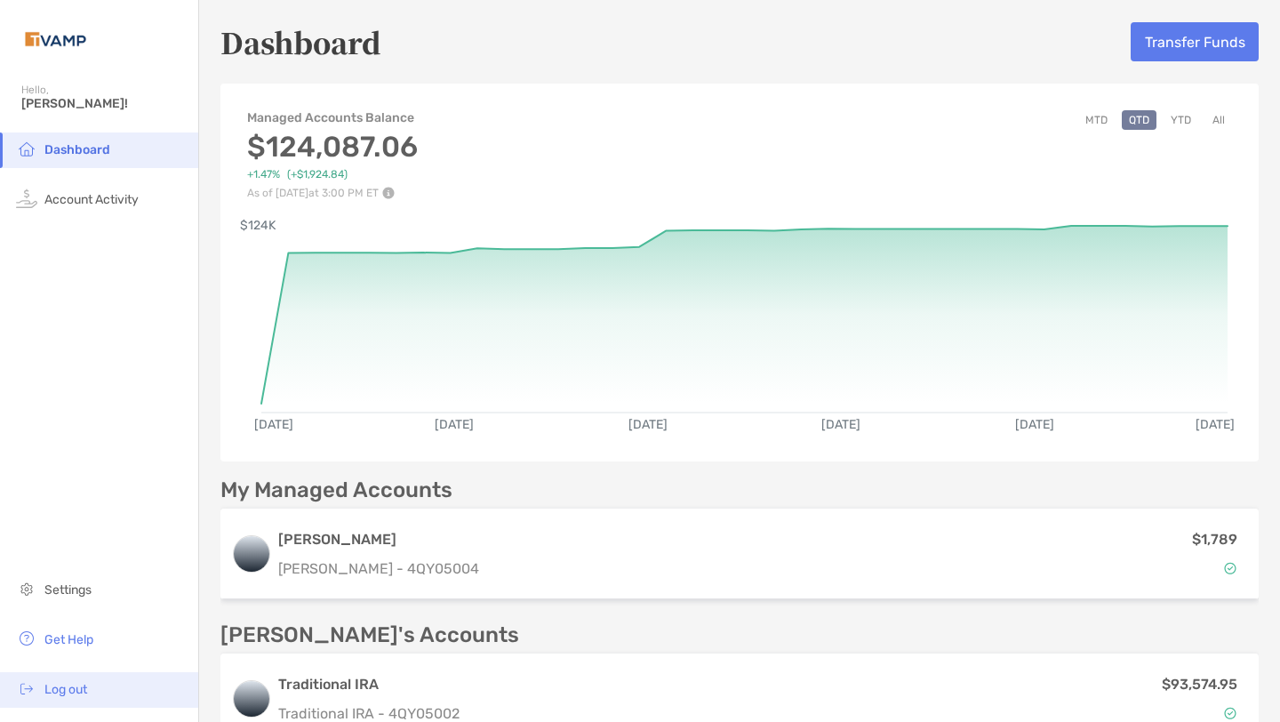
click at [76, 695] on span "Log out" at bounding box center [65, 689] width 43 height 15
